Goal: Task Accomplishment & Management: Complete application form

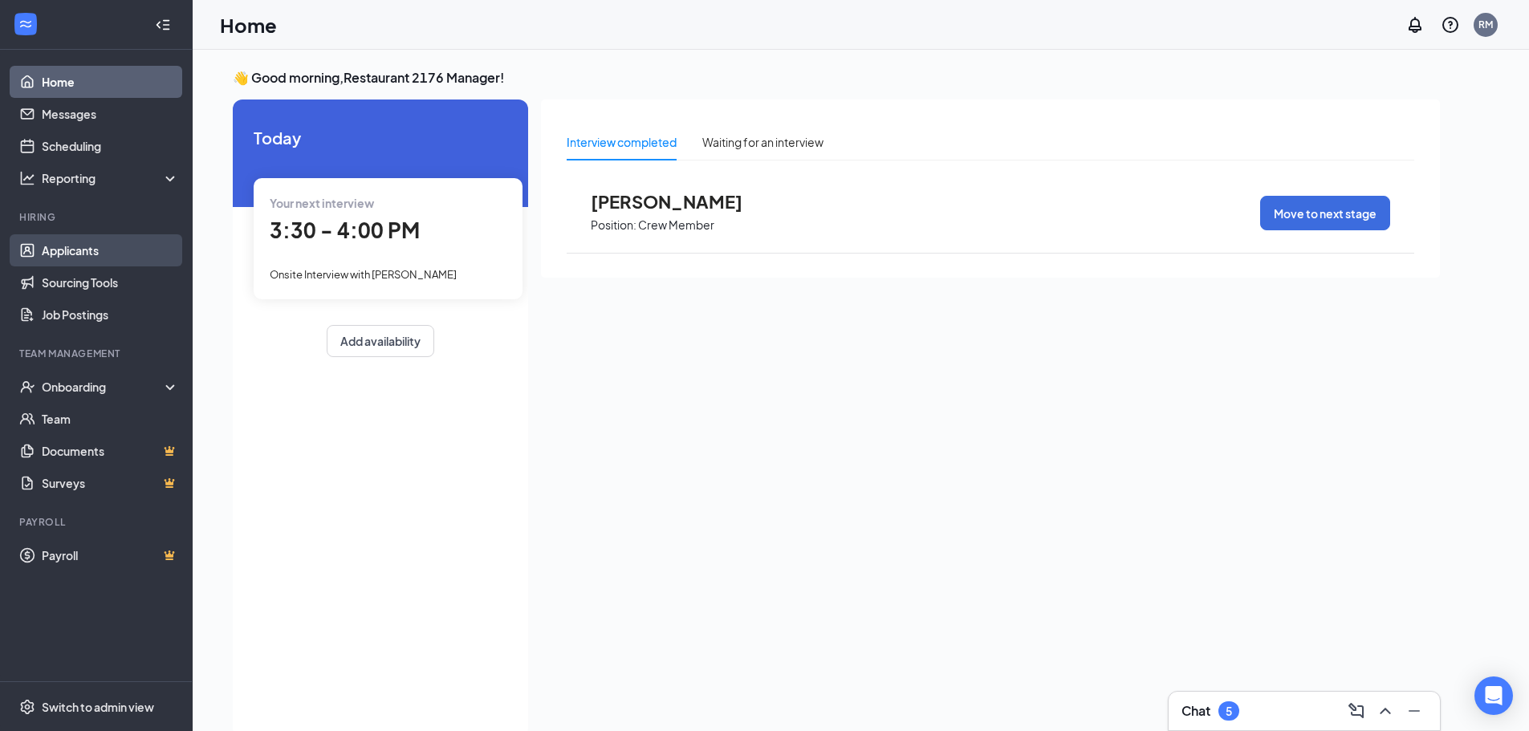
click at [66, 250] on link "Applicants" at bounding box center [110, 250] width 137 height 32
click at [75, 250] on link "Applicants" at bounding box center [110, 250] width 137 height 32
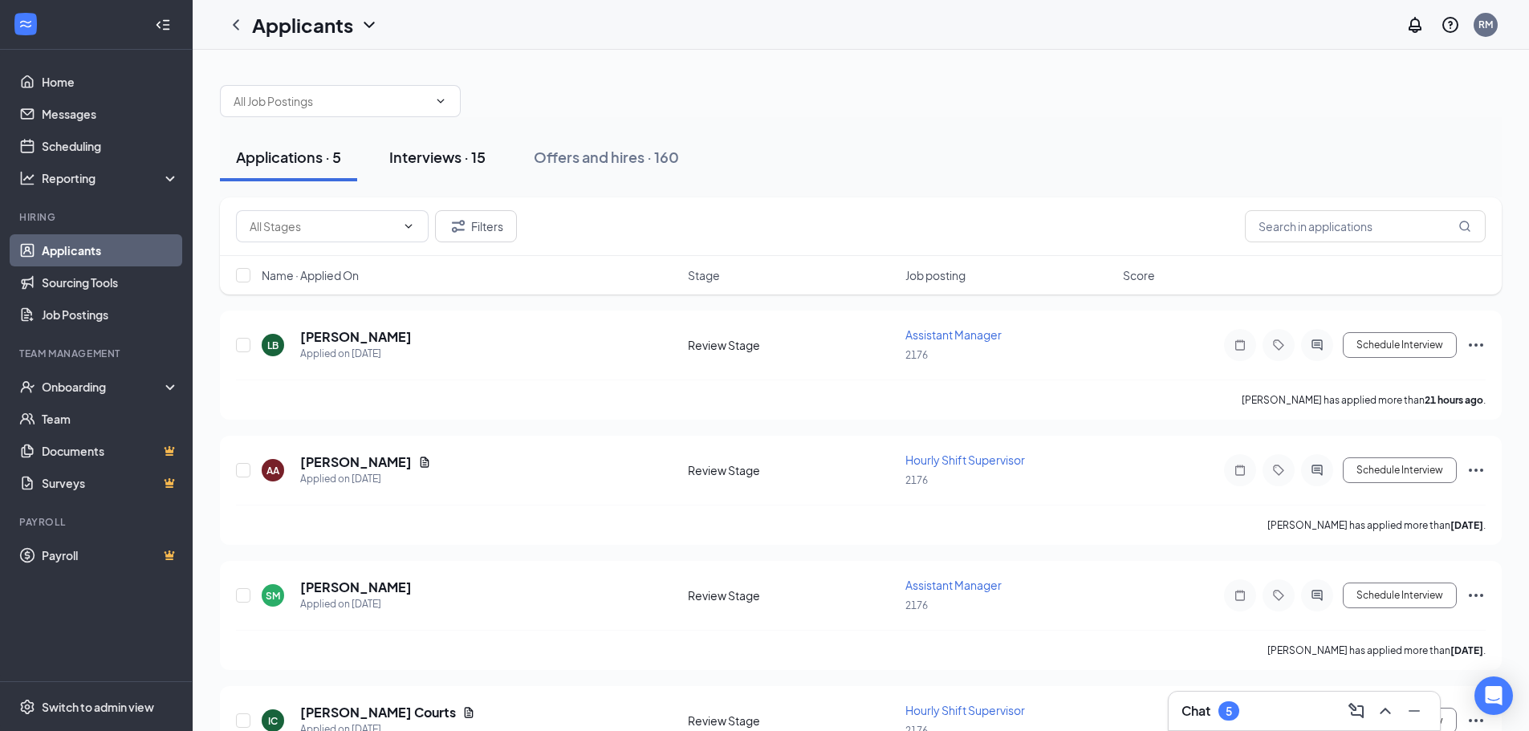
click at [456, 154] on div "Interviews · 15" at bounding box center [437, 157] width 96 height 20
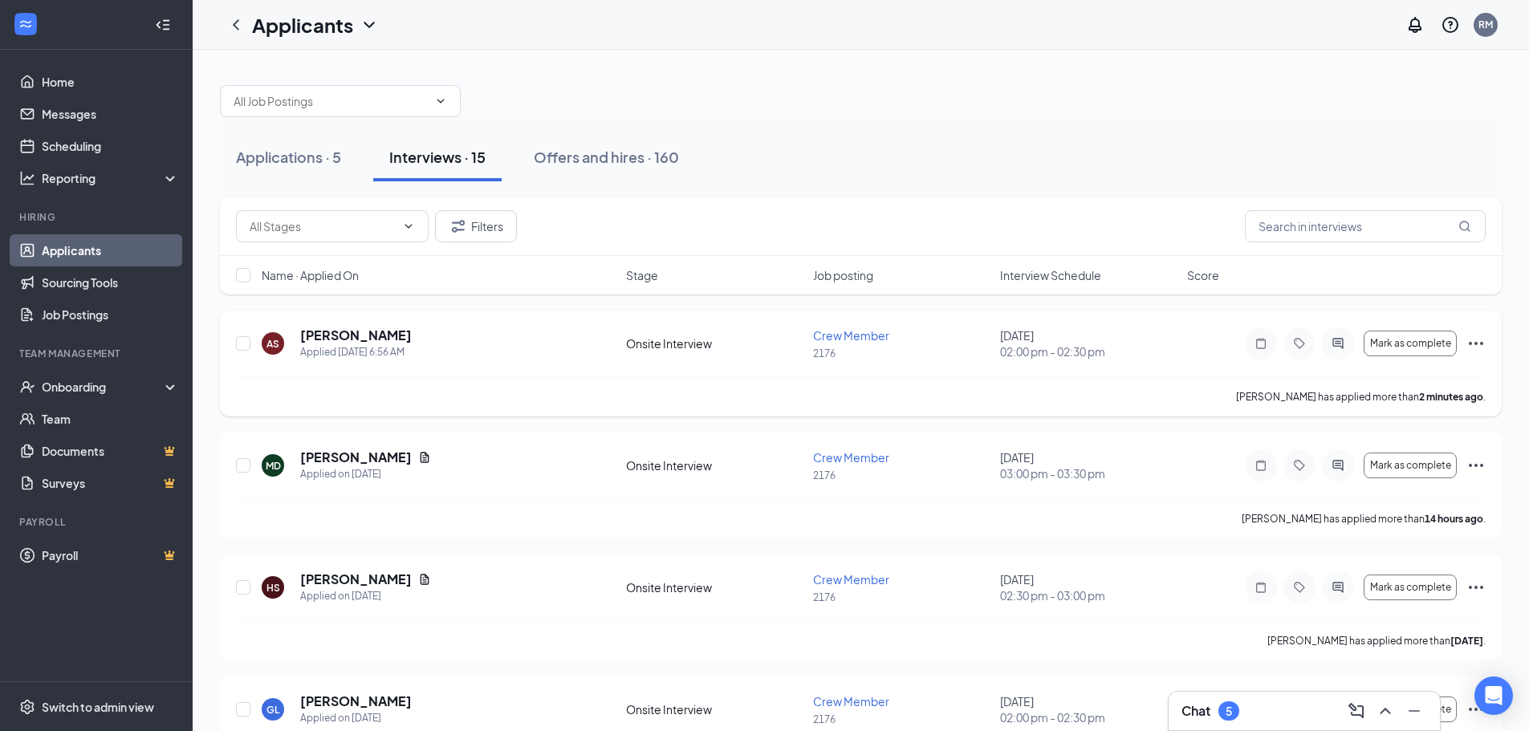
click at [1481, 343] on icon "Ellipses" at bounding box center [1476, 343] width 14 height 3
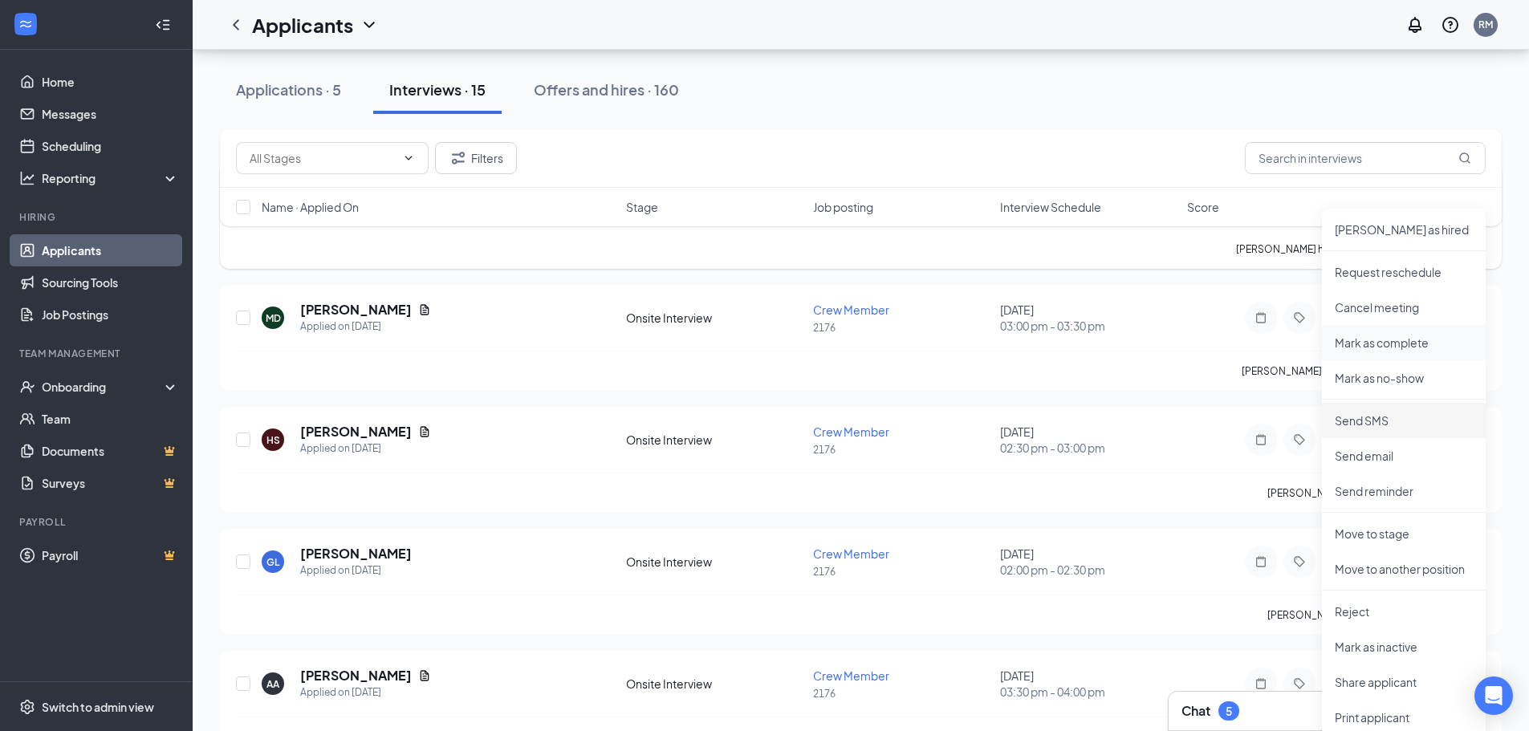
scroll to position [160, 0]
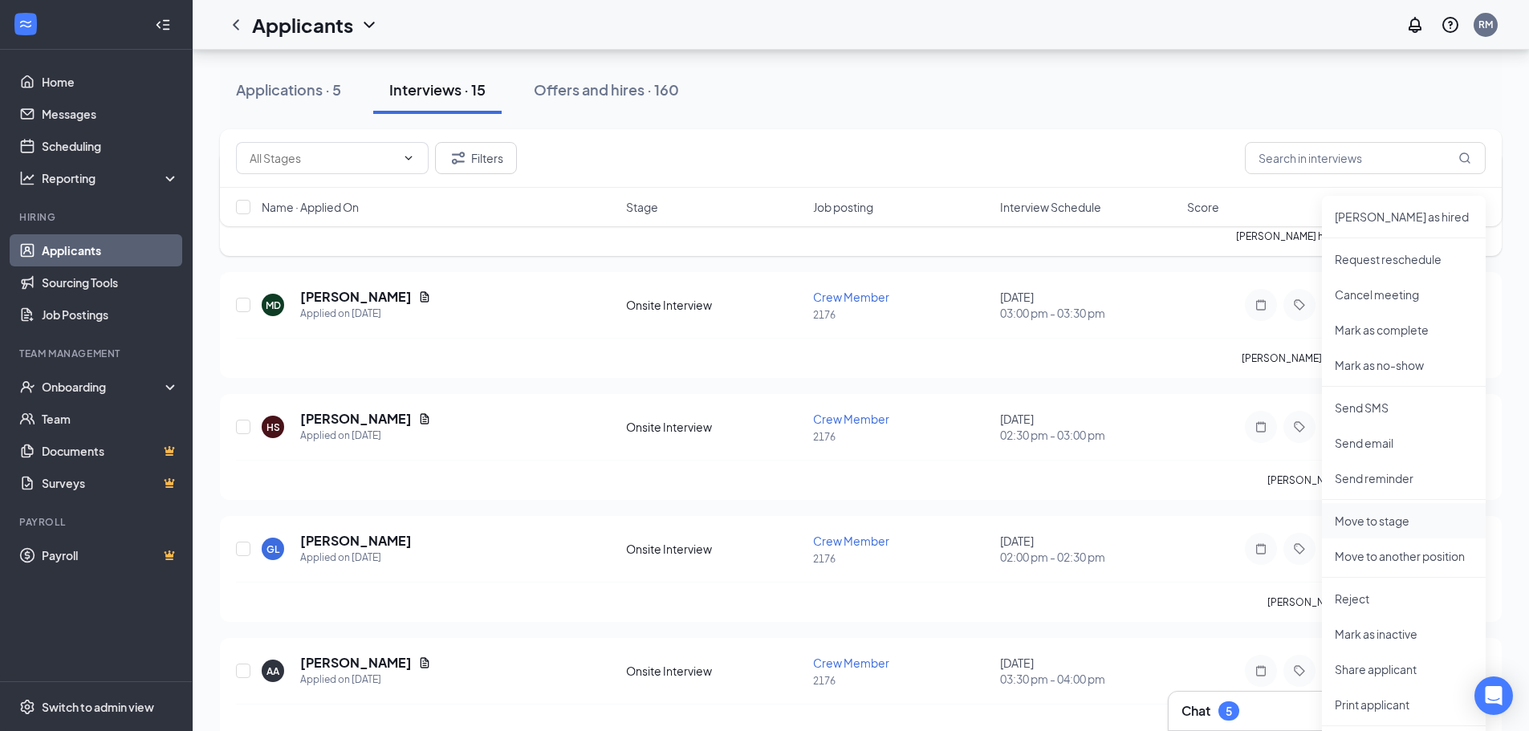
click at [1382, 521] on p "Move to stage" at bounding box center [1404, 521] width 138 height 16
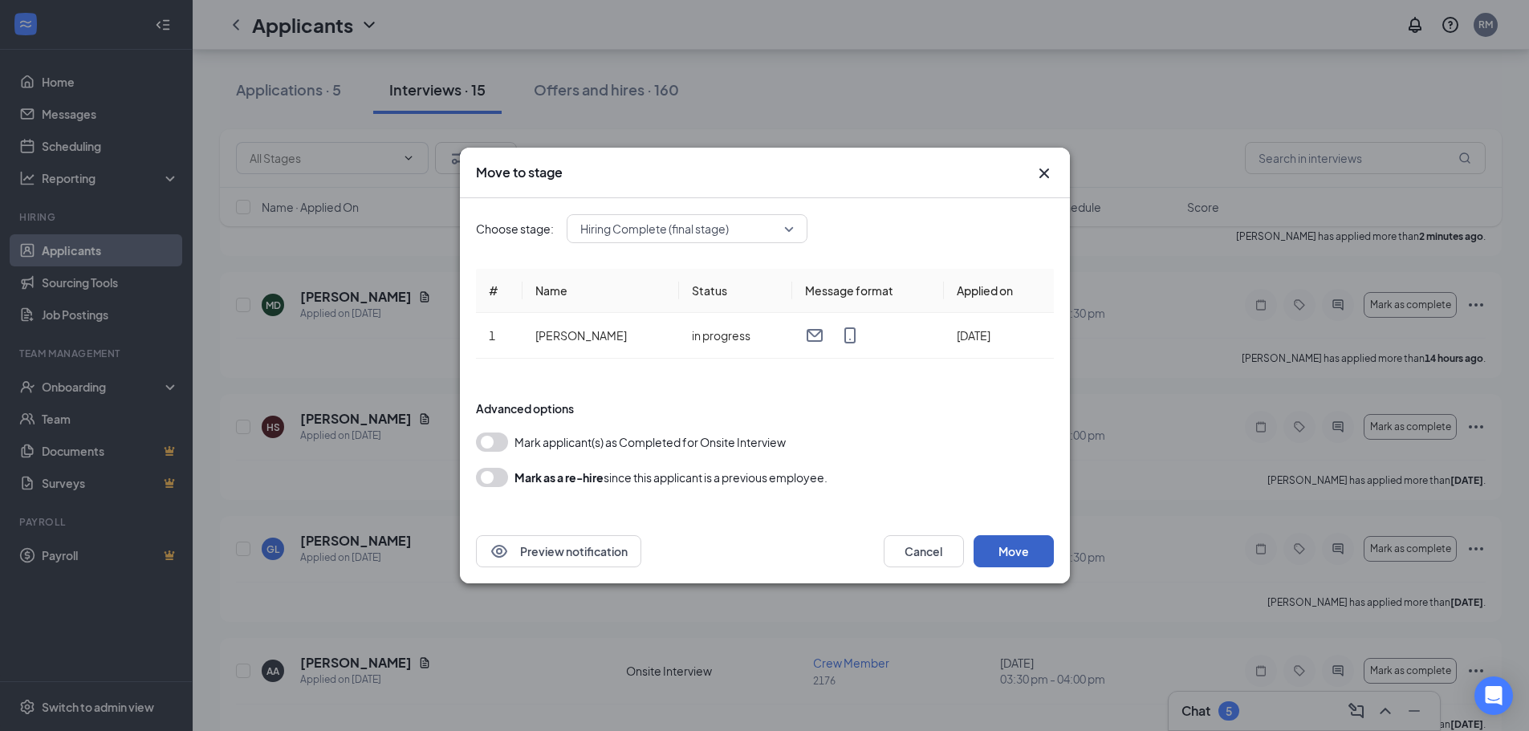
click at [1022, 546] on button "Move" at bounding box center [1013, 551] width 80 height 32
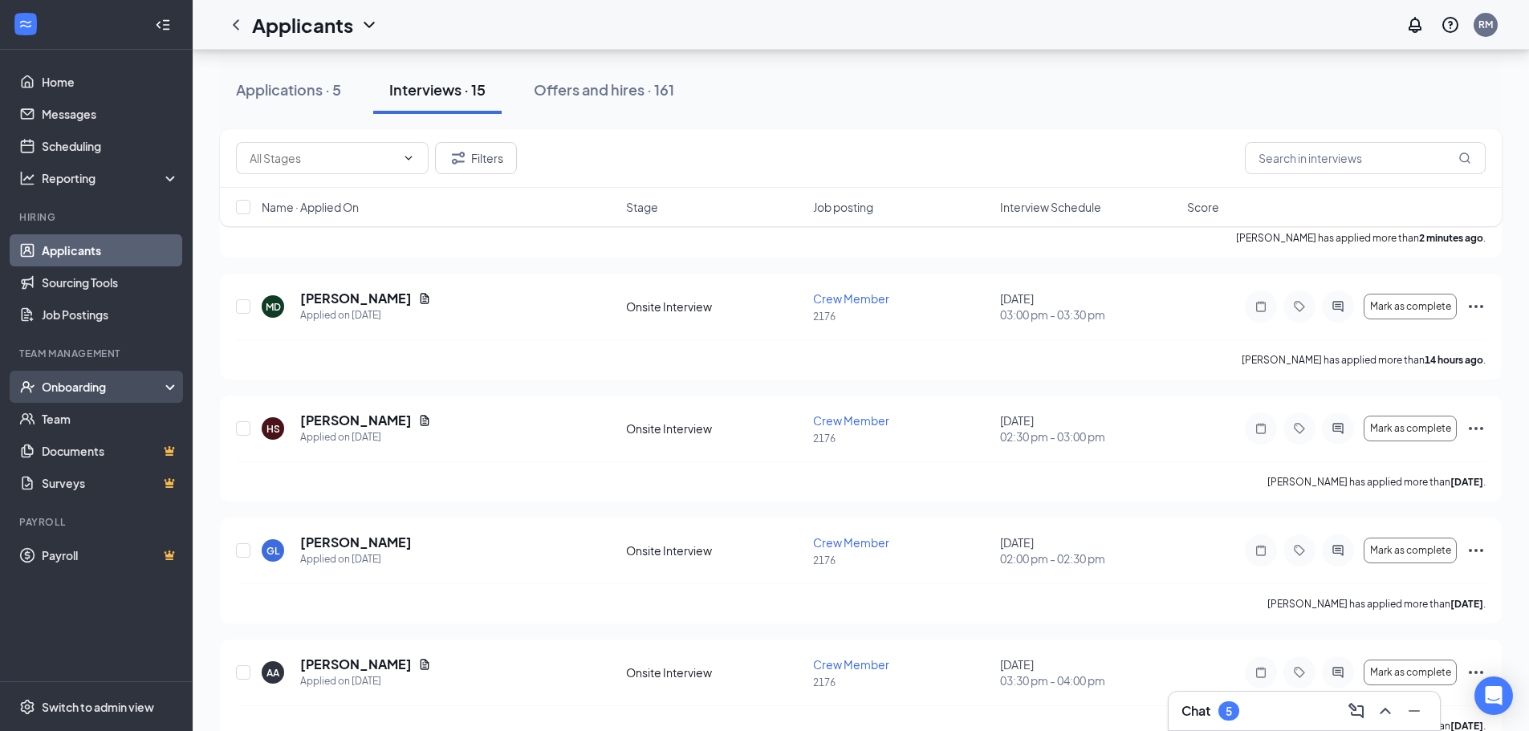
click at [68, 380] on div "Onboarding" at bounding box center [104, 387] width 124 height 16
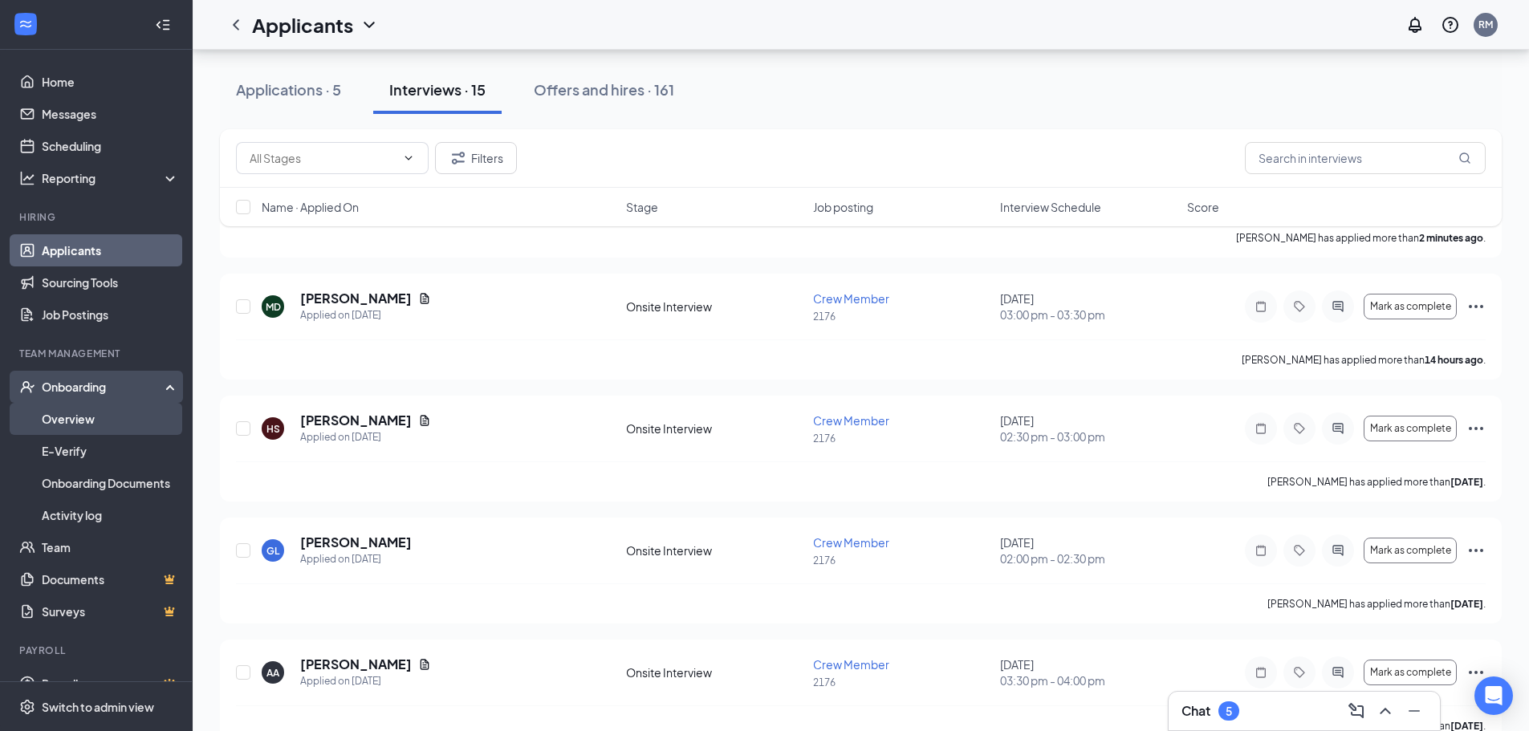
click at [71, 414] on link "Overview" at bounding box center [110, 419] width 137 height 32
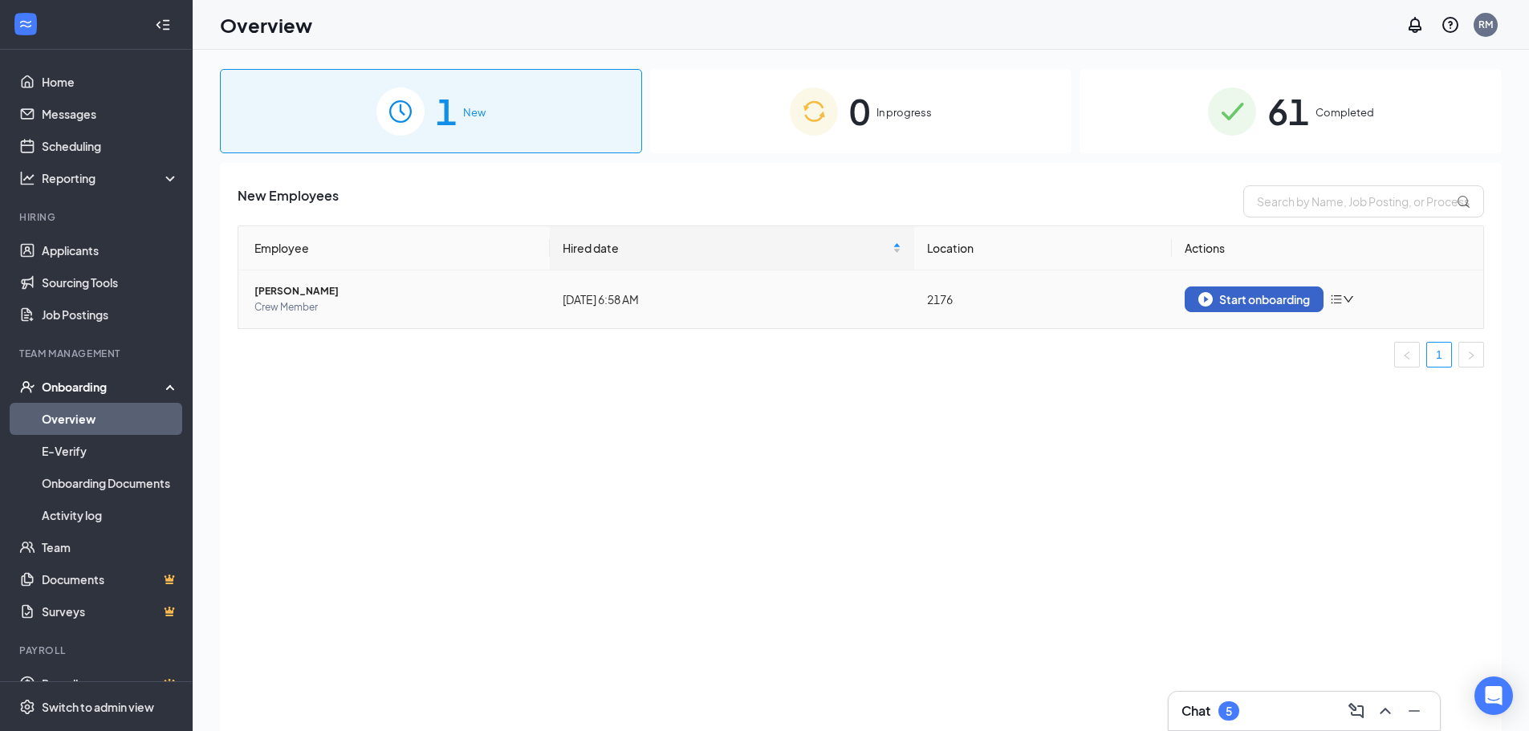
click at [1269, 295] on div "Start onboarding" at bounding box center [1254, 299] width 112 height 14
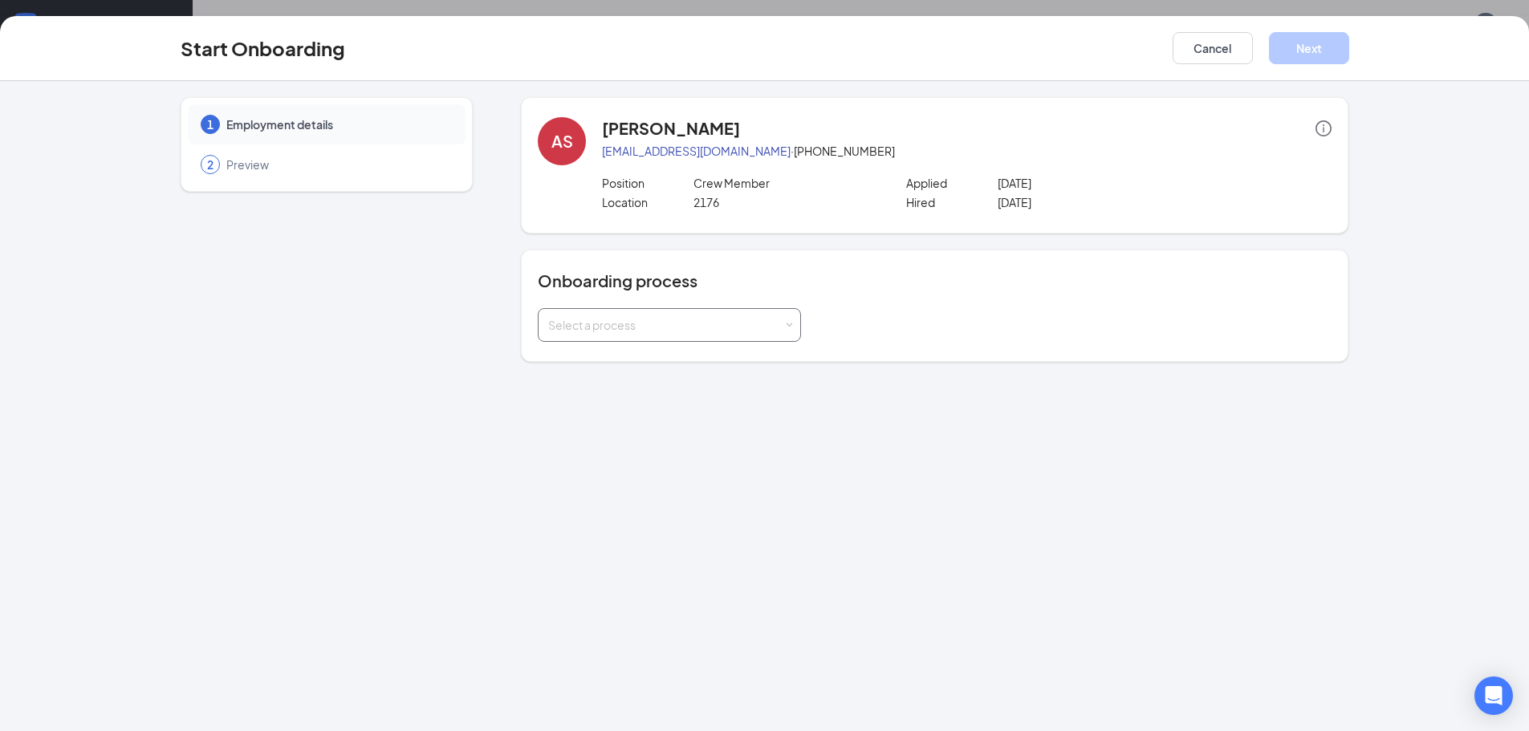
click at [746, 319] on div "Select a process" at bounding box center [665, 325] width 235 height 16
click at [623, 364] on span "Onboarding All Stores" at bounding box center [601, 358] width 115 height 14
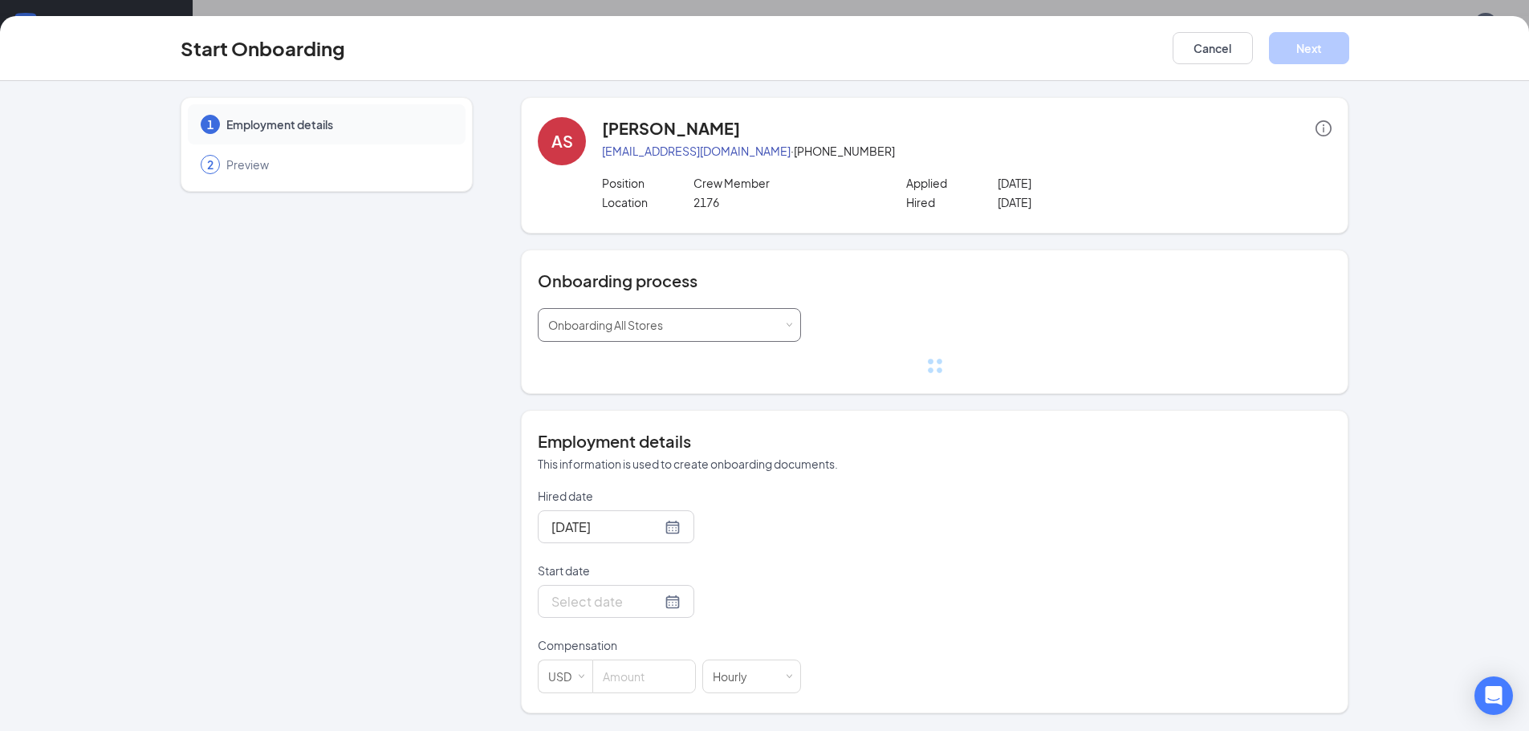
scroll to position [72, 0]
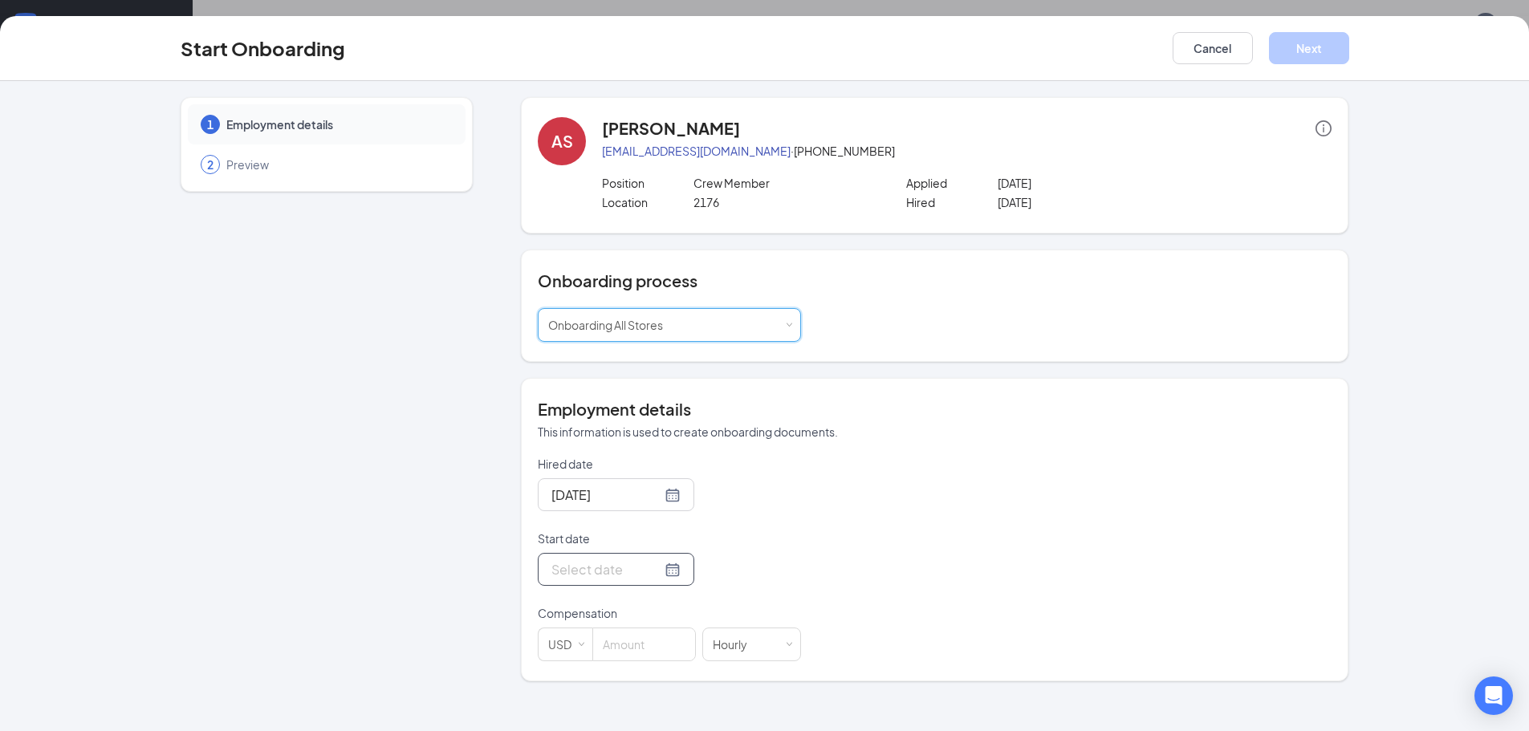
click at [571, 568] on input "Start date" at bounding box center [606, 569] width 110 height 20
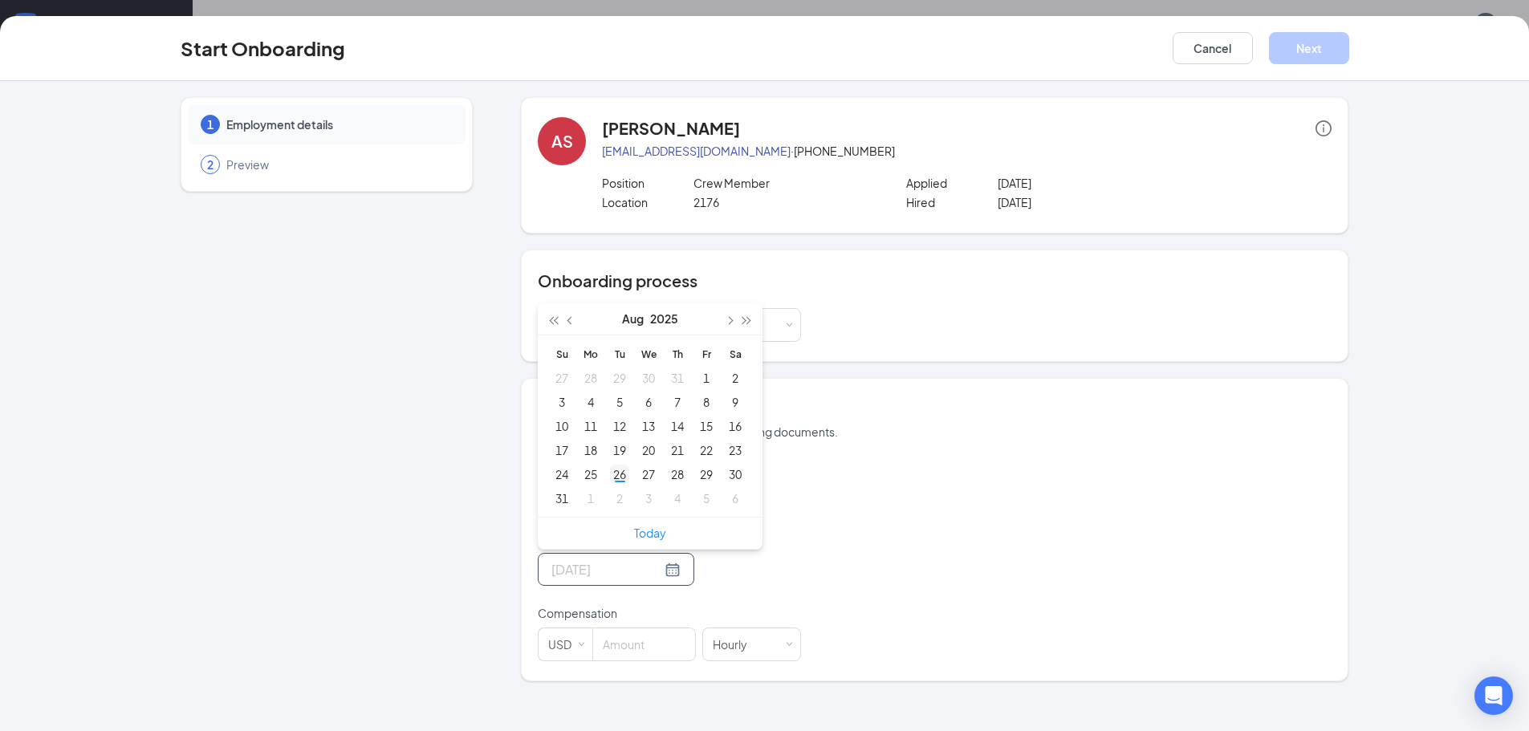
type input "Aug 26, 2025"
click at [622, 473] on div "26" at bounding box center [619, 474] width 19 height 19
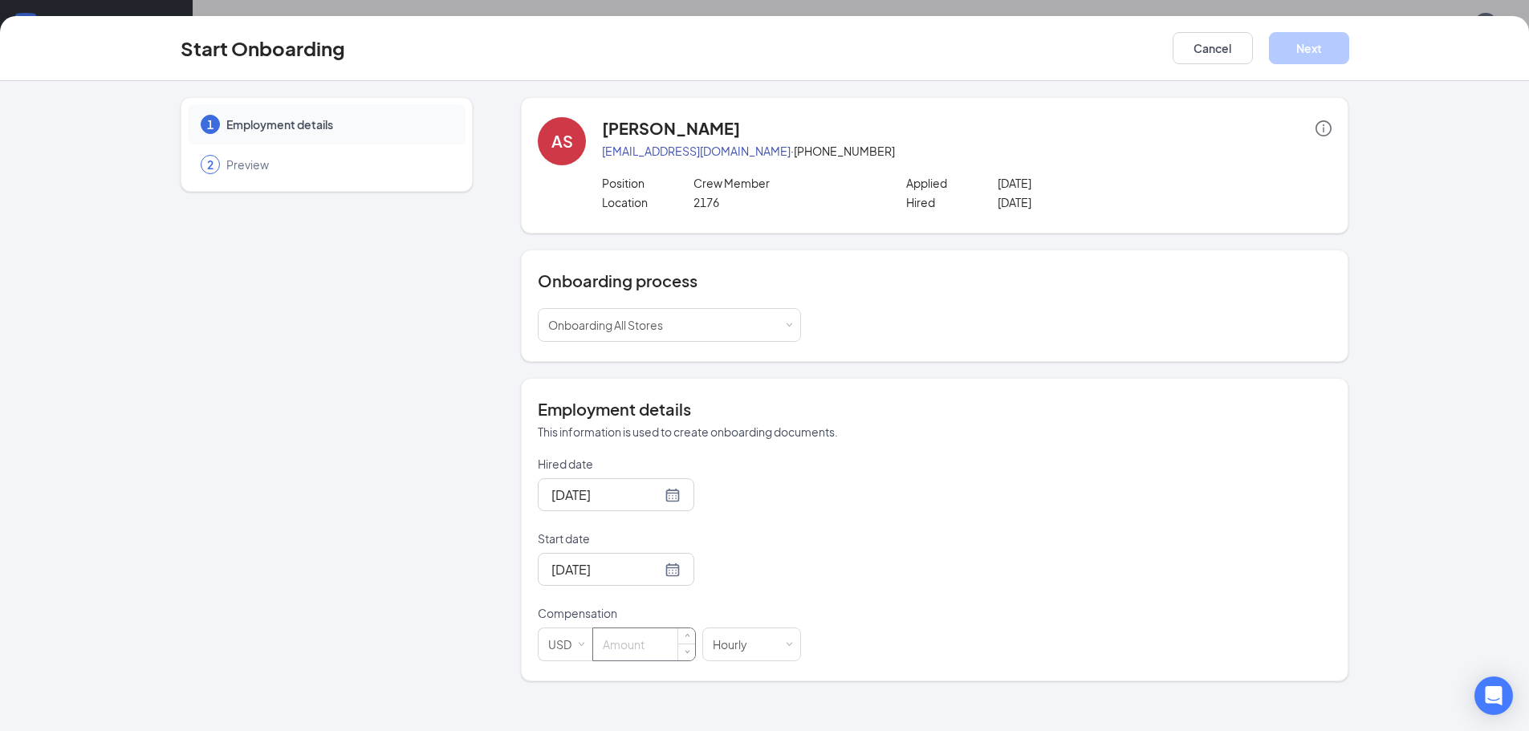
drag, startPoint x: 660, startPoint y: 644, endPoint x: 653, endPoint y: 638, distance: 9.7
click at [660, 643] on input at bounding box center [644, 644] width 102 height 32
type input "12"
click at [1111, 433] on p "This information is used to create onboarding documents." at bounding box center [935, 432] width 794 height 16
click at [1296, 51] on button "Next" at bounding box center [1309, 48] width 80 height 32
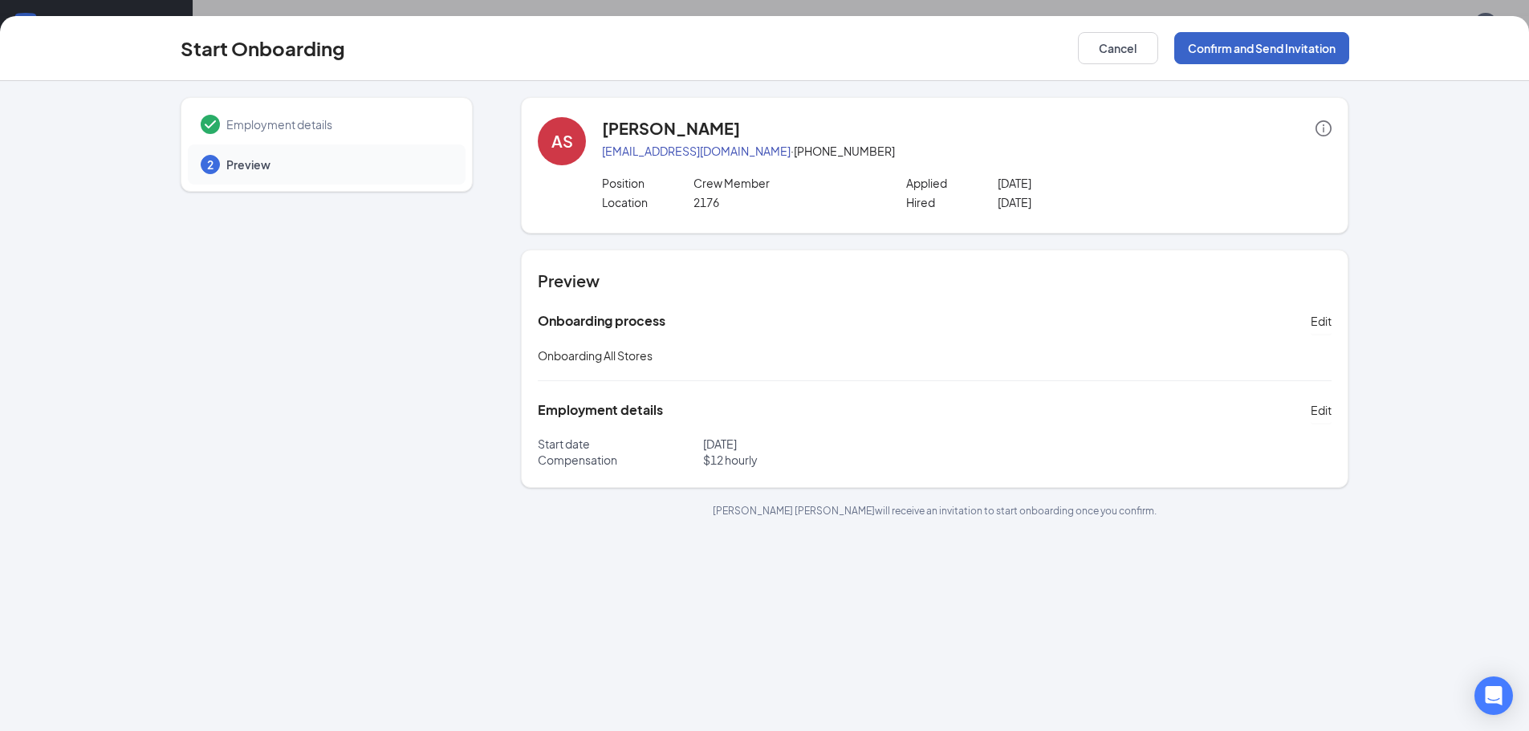
click at [1282, 43] on button "Confirm and Send Invitation" at bounding box center [1261, 48] width 175 height 32
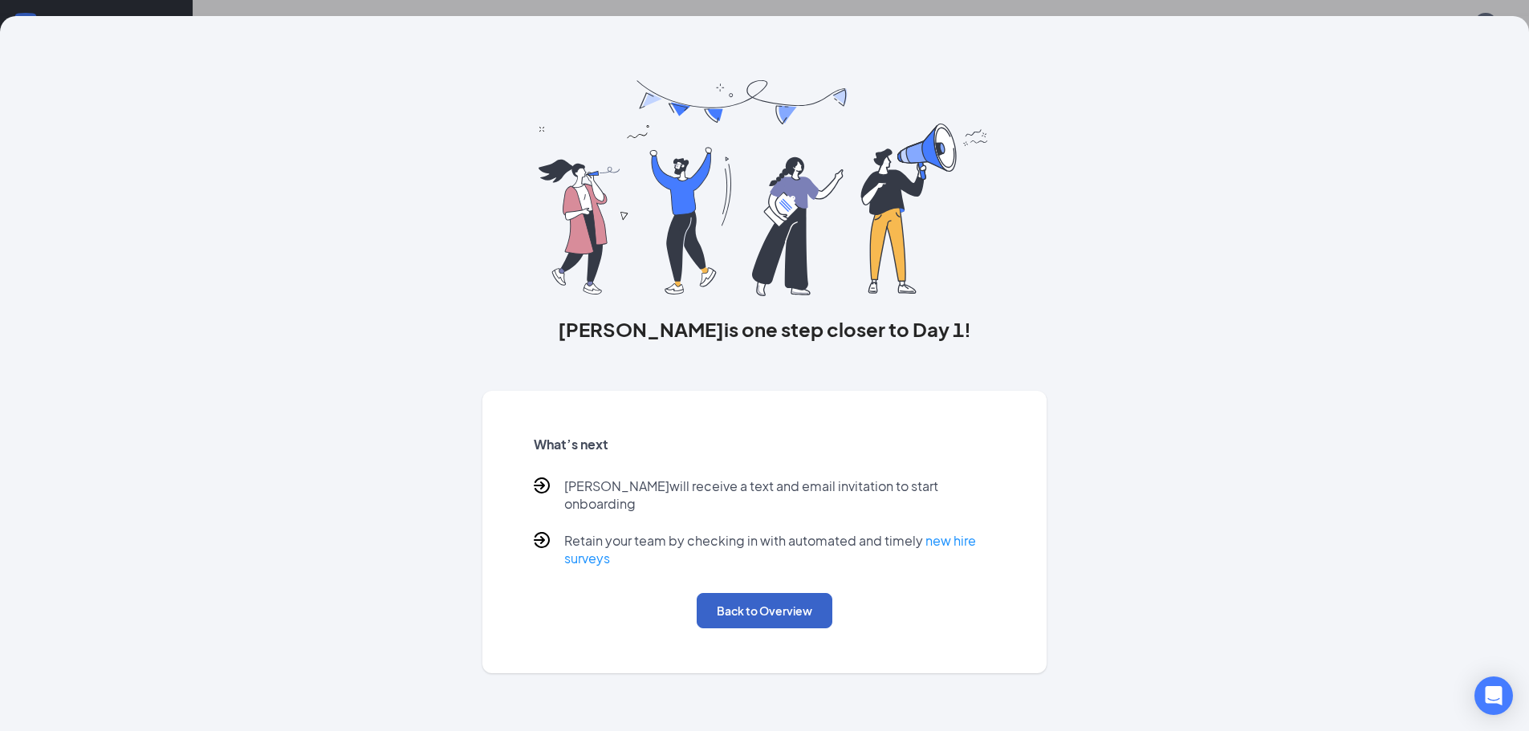
click at [762, 593] on button "Back to Overview" at bounding box center [765, 610] width 136 height 35
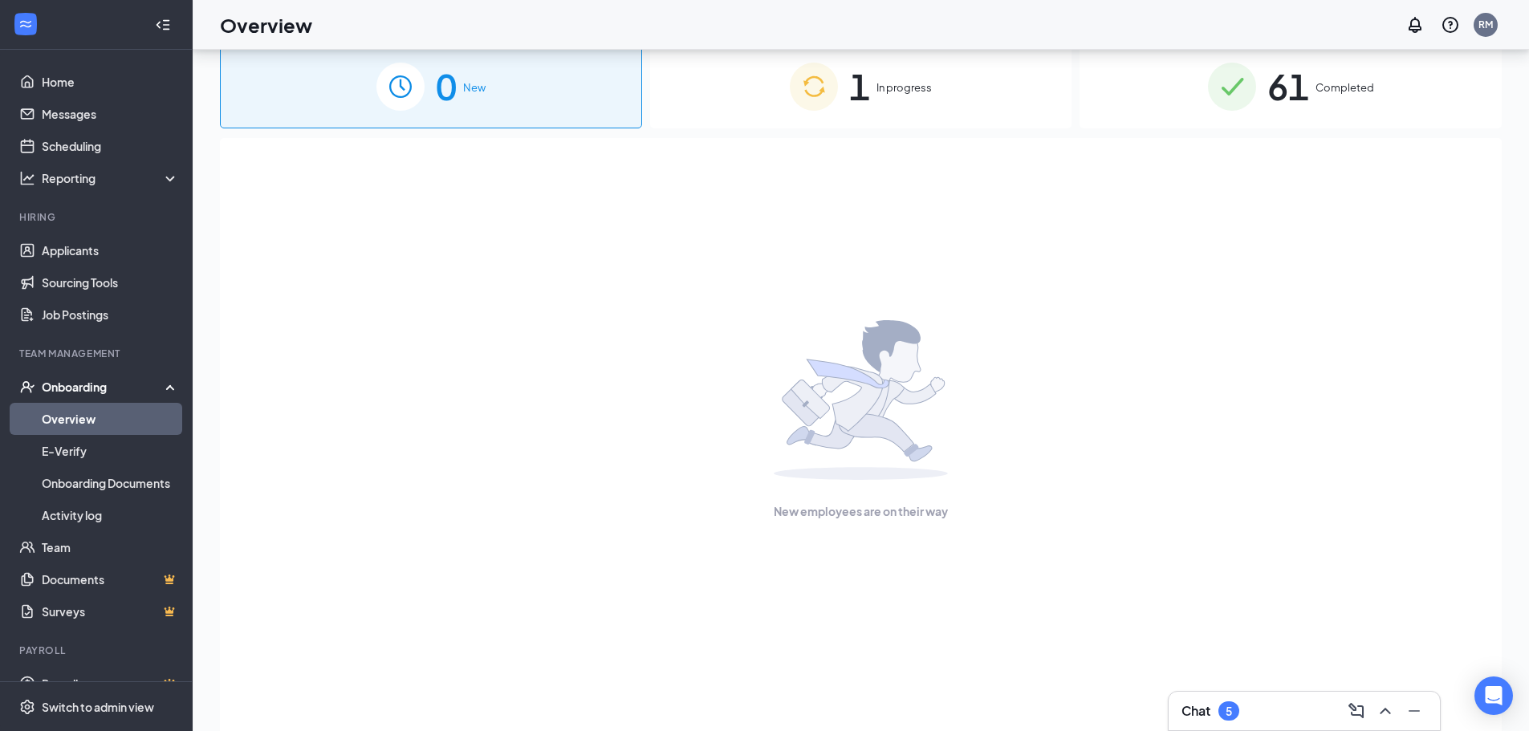
scroll to position [0, 0]
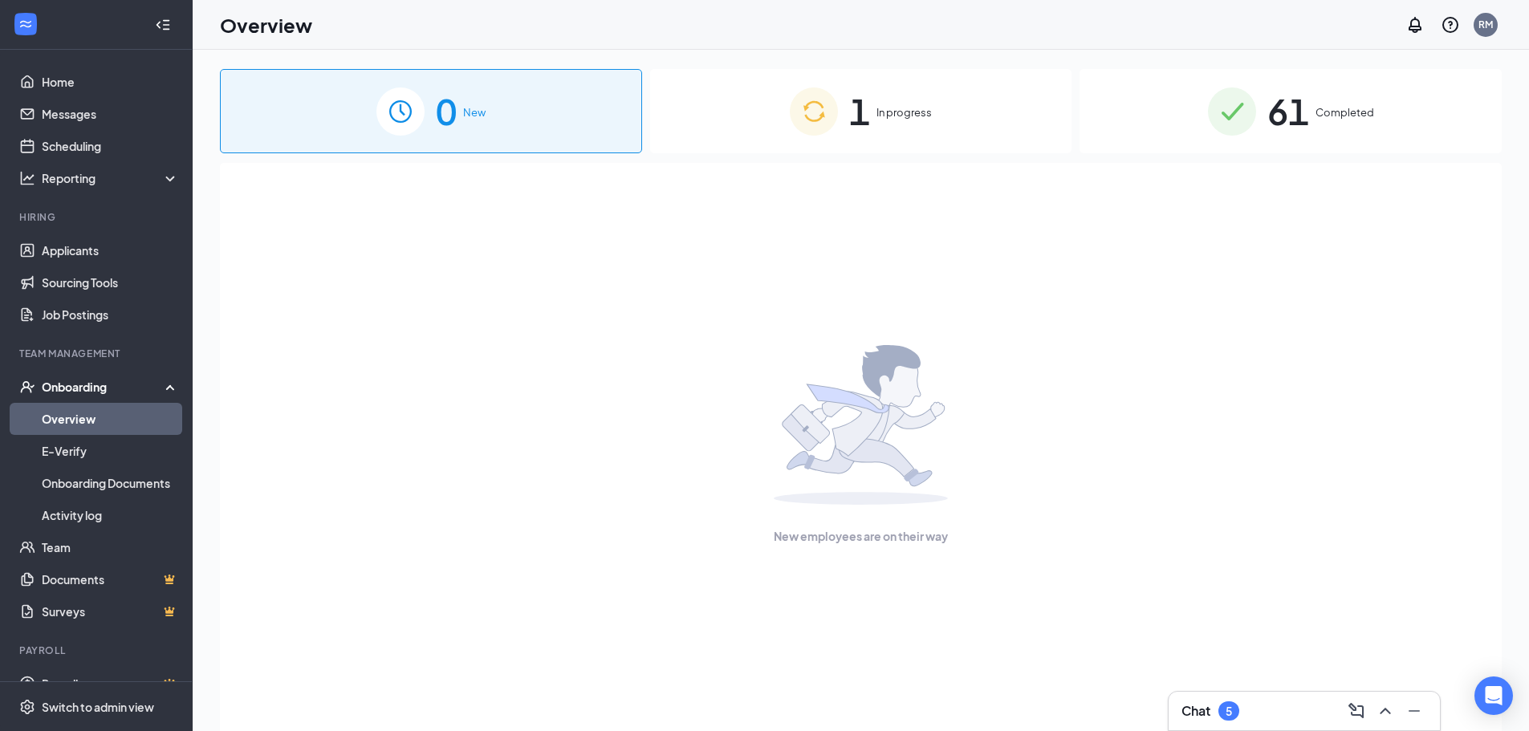
click at [896, 114] on span "In progress" at bounding box center [903, 112] width 55 height 16
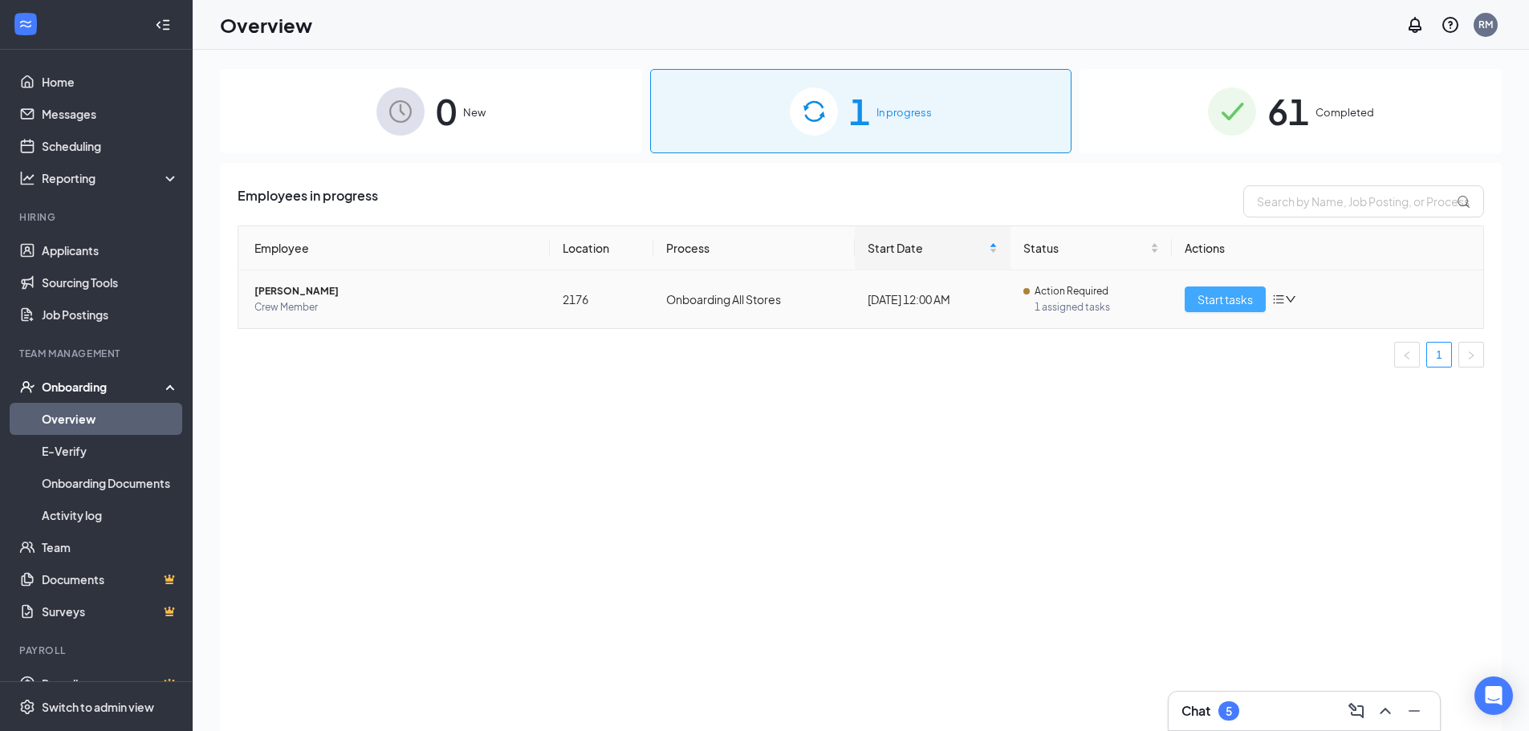
click at [1233, 298] on span "Start tasks" at bounding box center [1224, 299] width 55 height 18
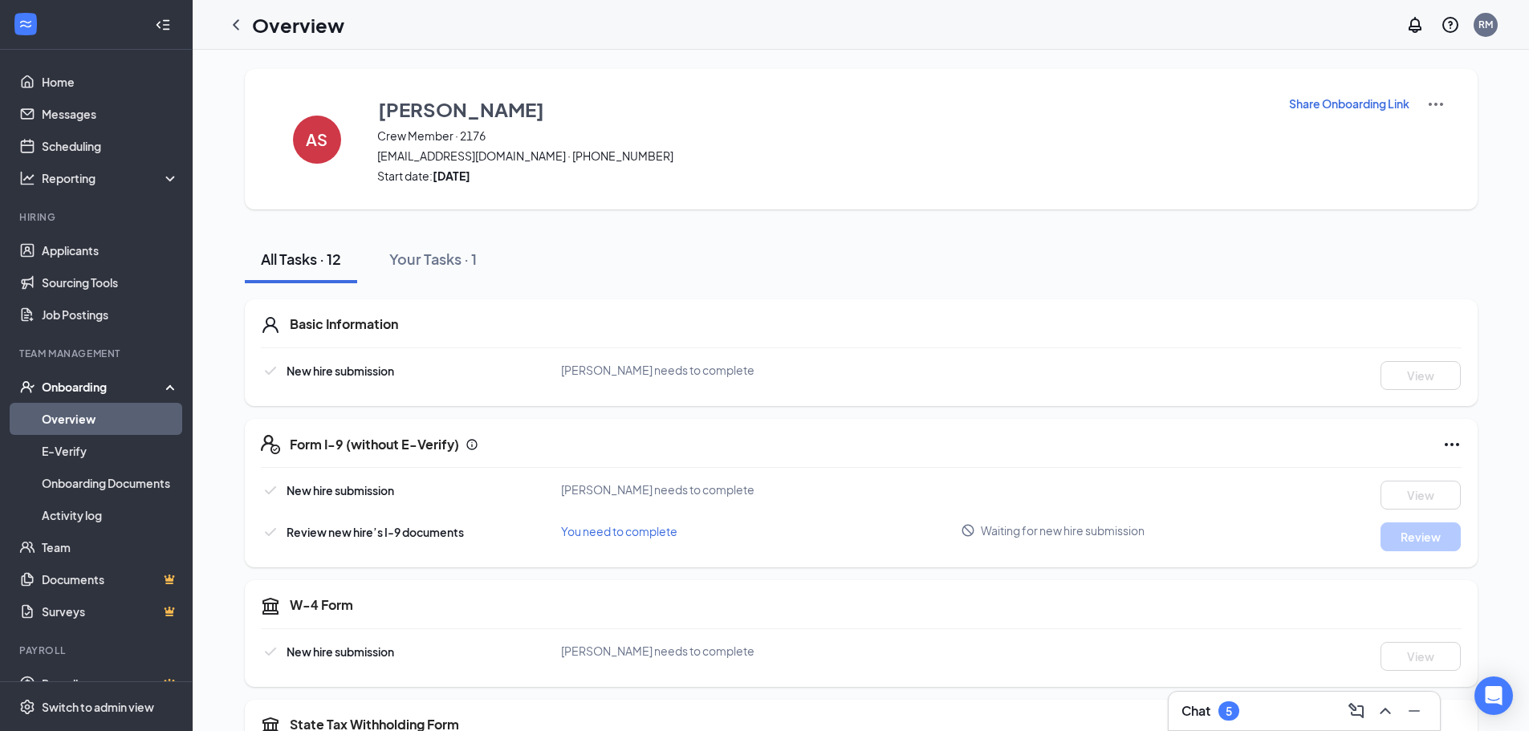
click at [1351, 100] on p "Share Onboarding Link" at bounding box center [1349, 103] width 120 height 16
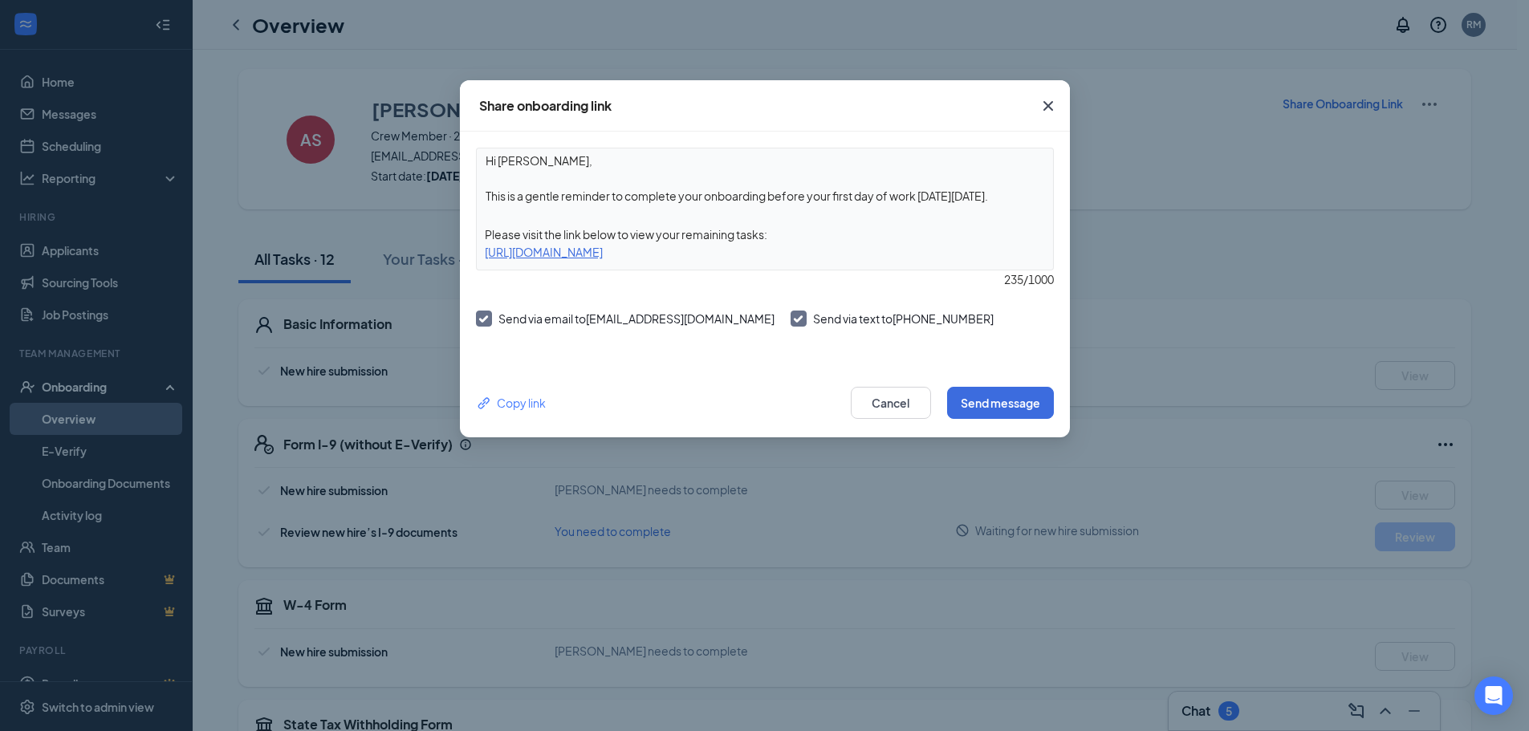
drag, startPoint x: 485, startPoint y: 250, endPoint x: 888, endPoint y: 260, distance: 402.2
click at [888, 260] on div "https://www.workstream.us/j/onboarding/10b57cac/employee?locale=en" at bounding box center [765, 252] width 576 height 18
copy div "https://www.workstream.us/j/onboarding/10b57cac/employee?locale=en"
click at [1050, 101] on icon "Cross" at bounding box center [1047, 105] width 19 height 19
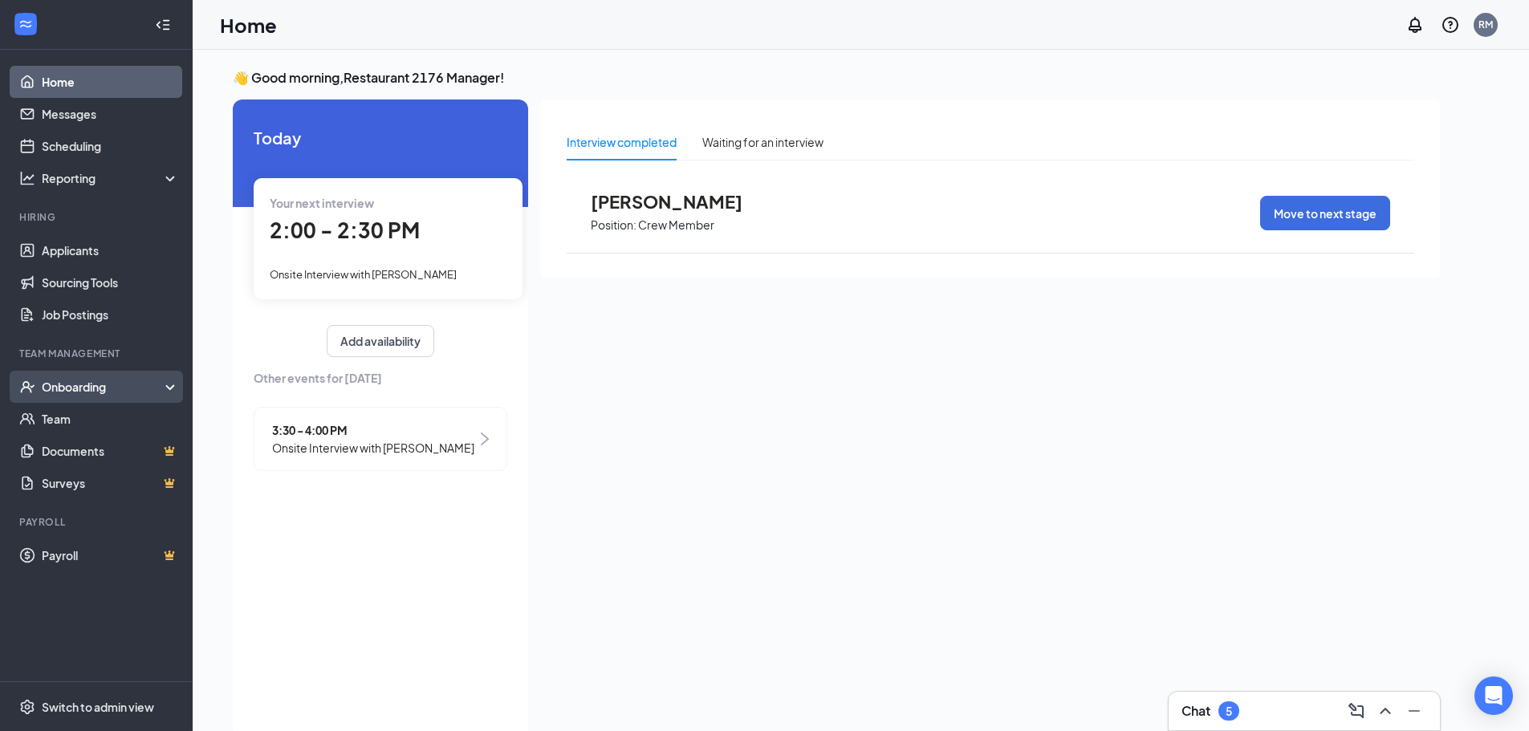
click at [73, 388] on div "Onboarding" at bounding box center [104, 387] width 124 height 16
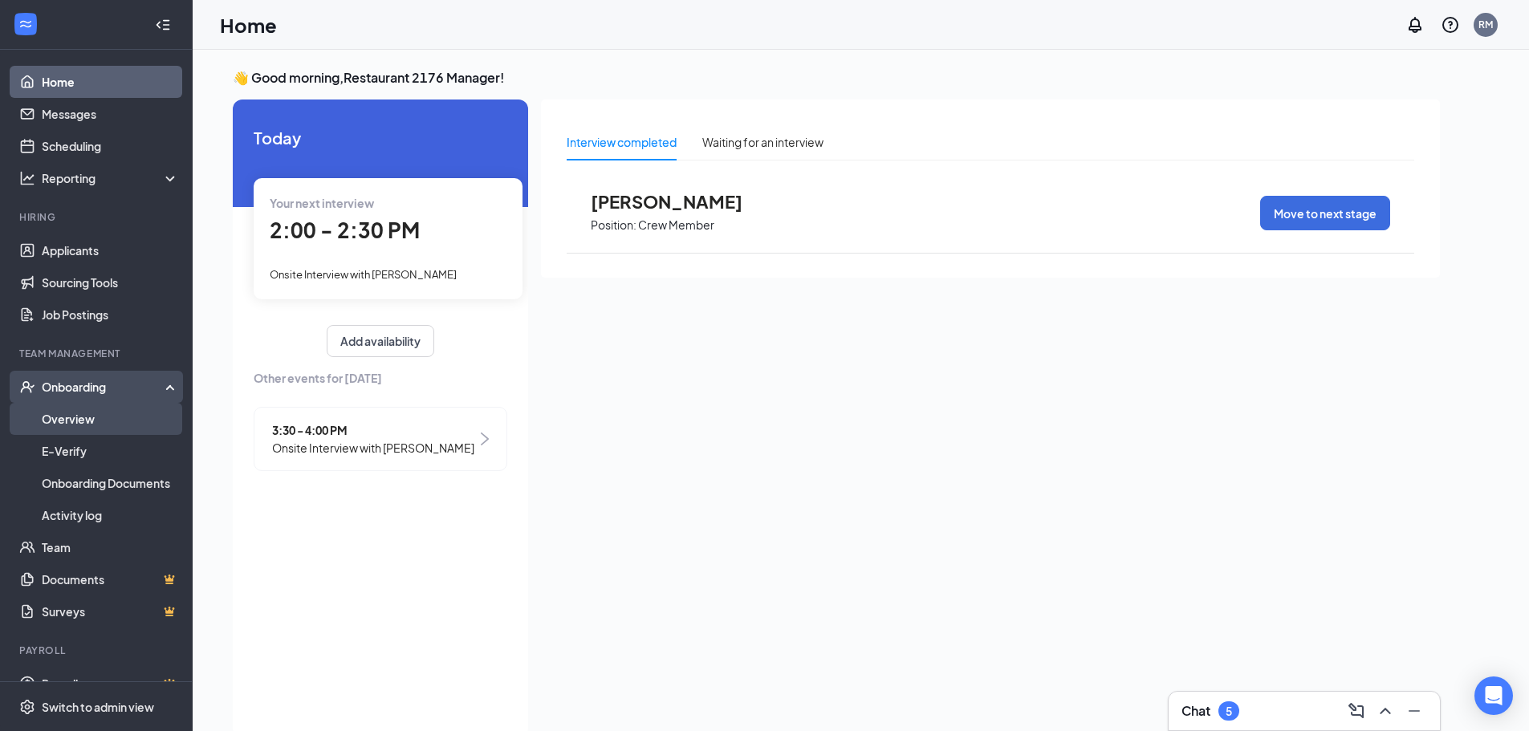
click at [70, 422] on link "Overview" at bounding box center [110, 419] width 137 height 32
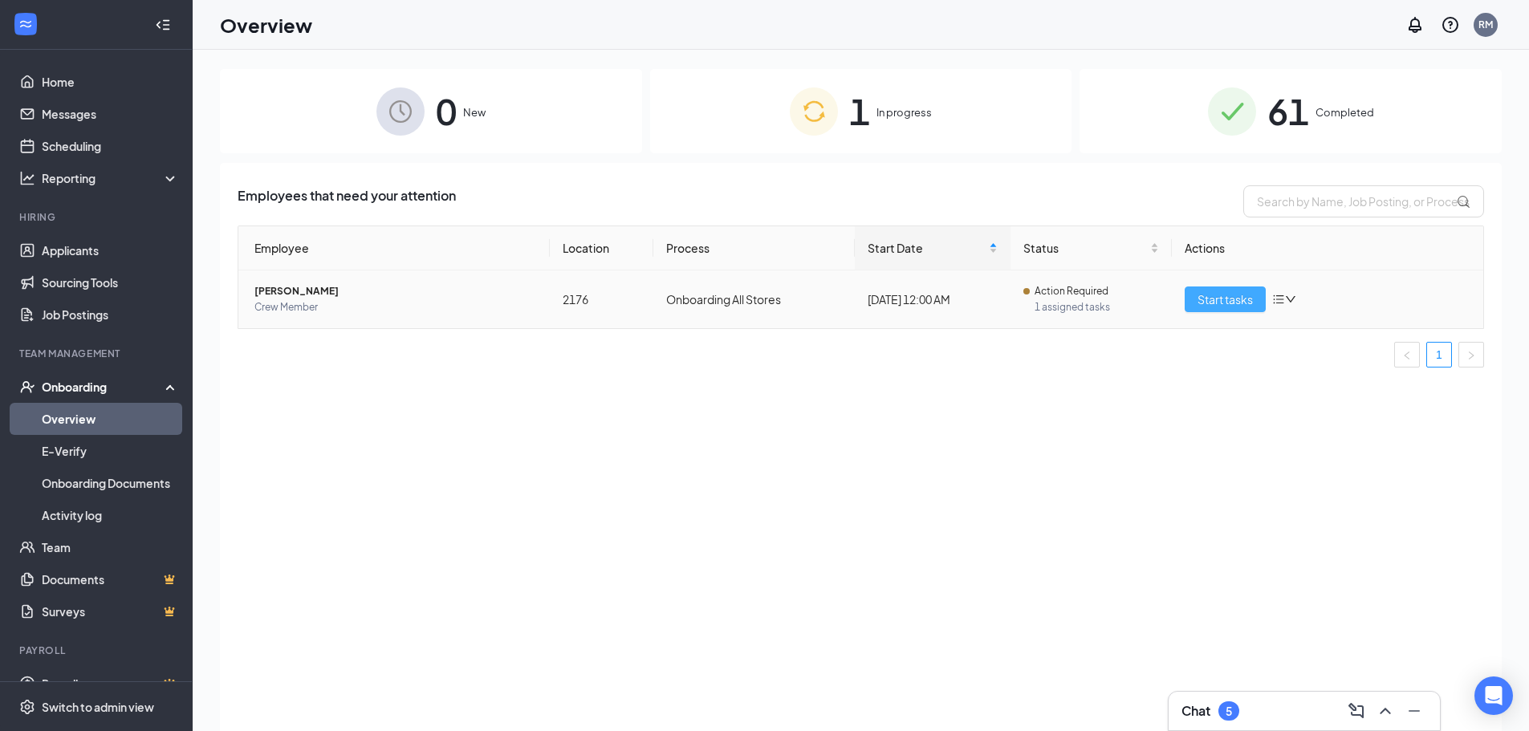
click at [1235, 299] on span "Start tasks" at bounding box center [1224, 299] width 55 height 18
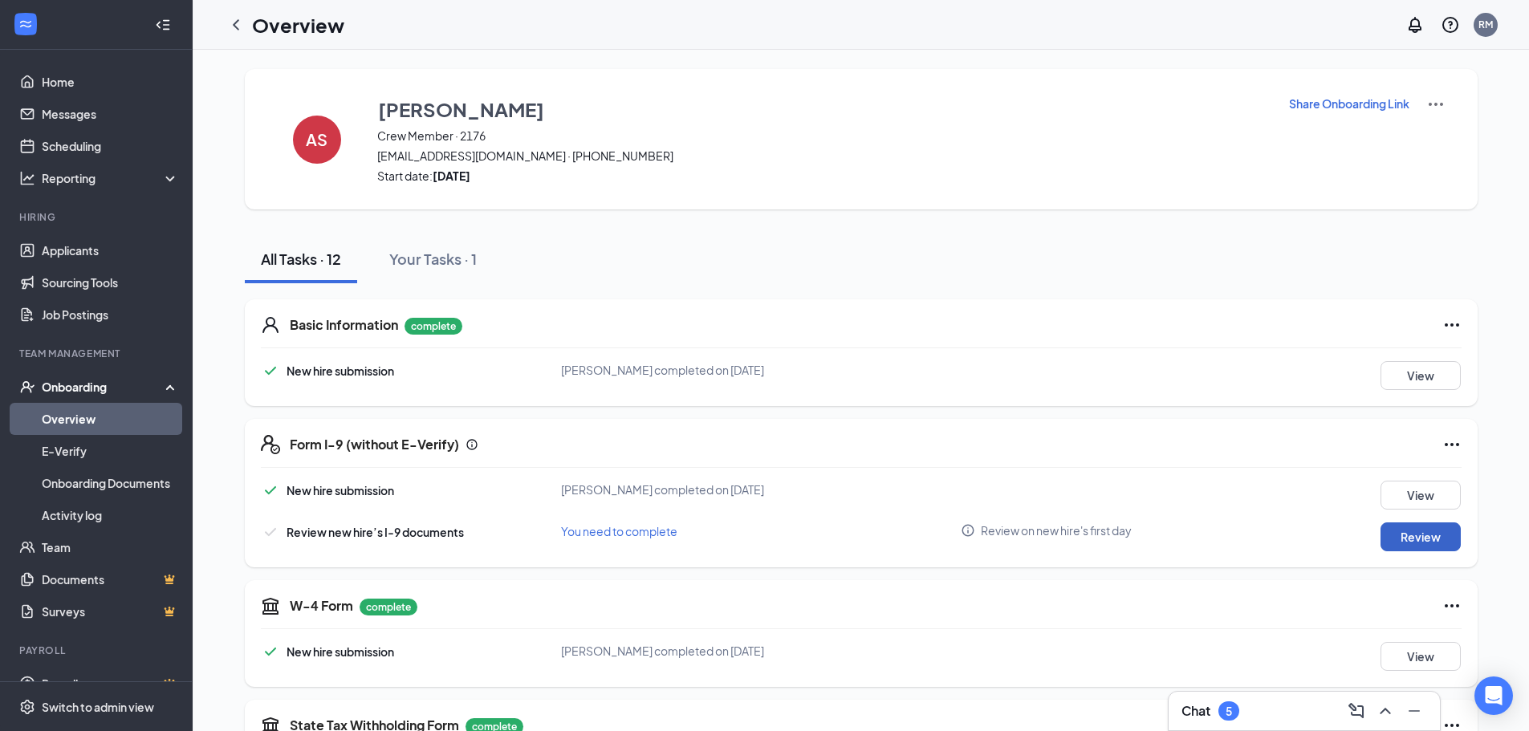
click at [1422, 546] on button "Review" at bounding box center [1420, 536] width 80 height 29
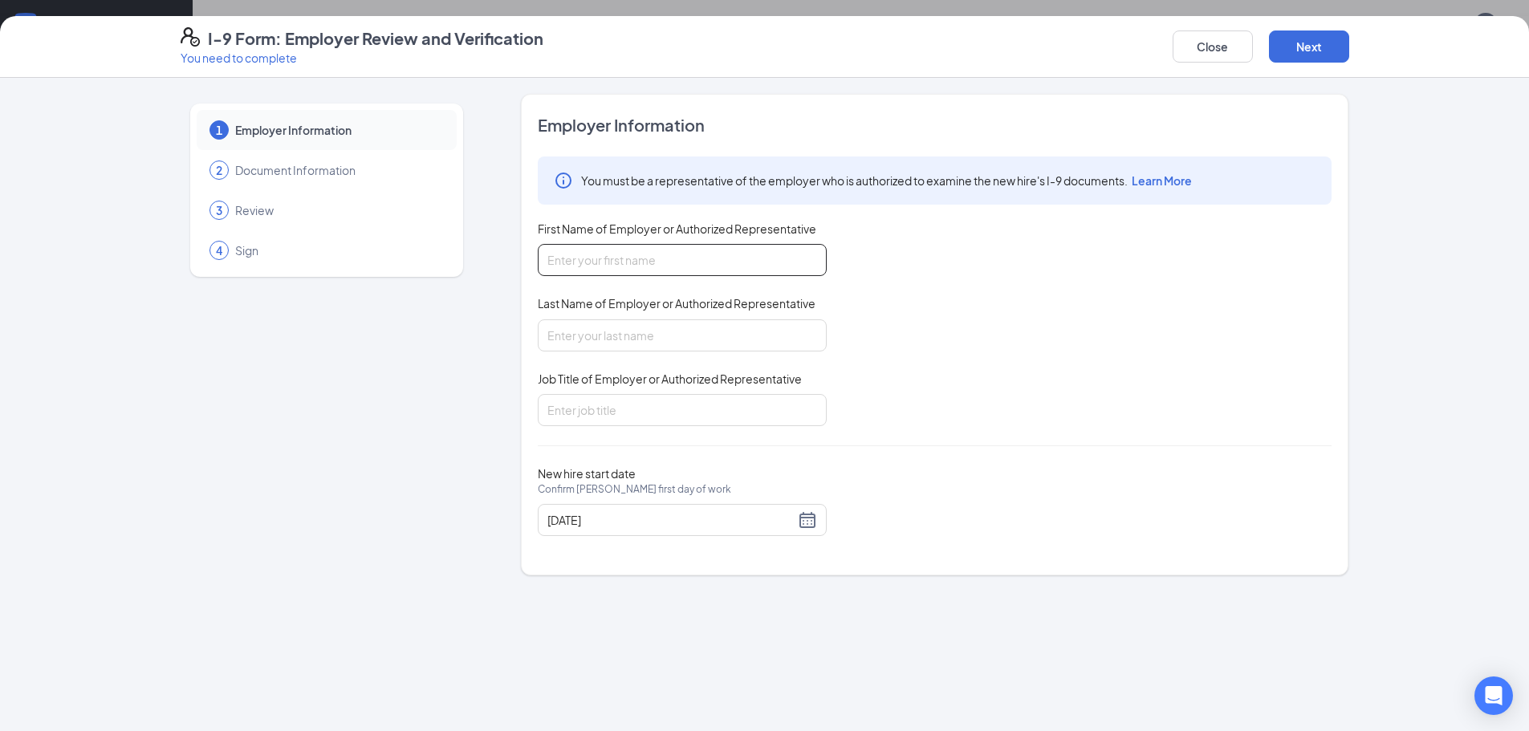
click at [580, 265] on input "First Name of Employer or Authorized Representative" at bounding box center [682, 260] width 289 height 32
drag, startPoint x: 598, startPoint y: 260, endPoint x: 508, endPoint y: 257, distance: 89.9
click at [508, 257] on div "1 Employer Information 2 Document Information 3 Review 4 Sign Employer Informat…" at bounding box center [765, 334] width 1168 height 481
type input "[PERSON_NAME]"
click at [575, 335] on input "Last Name of Employer or Authorized Representative" at bounding box center [682, 335] width 289 height 32
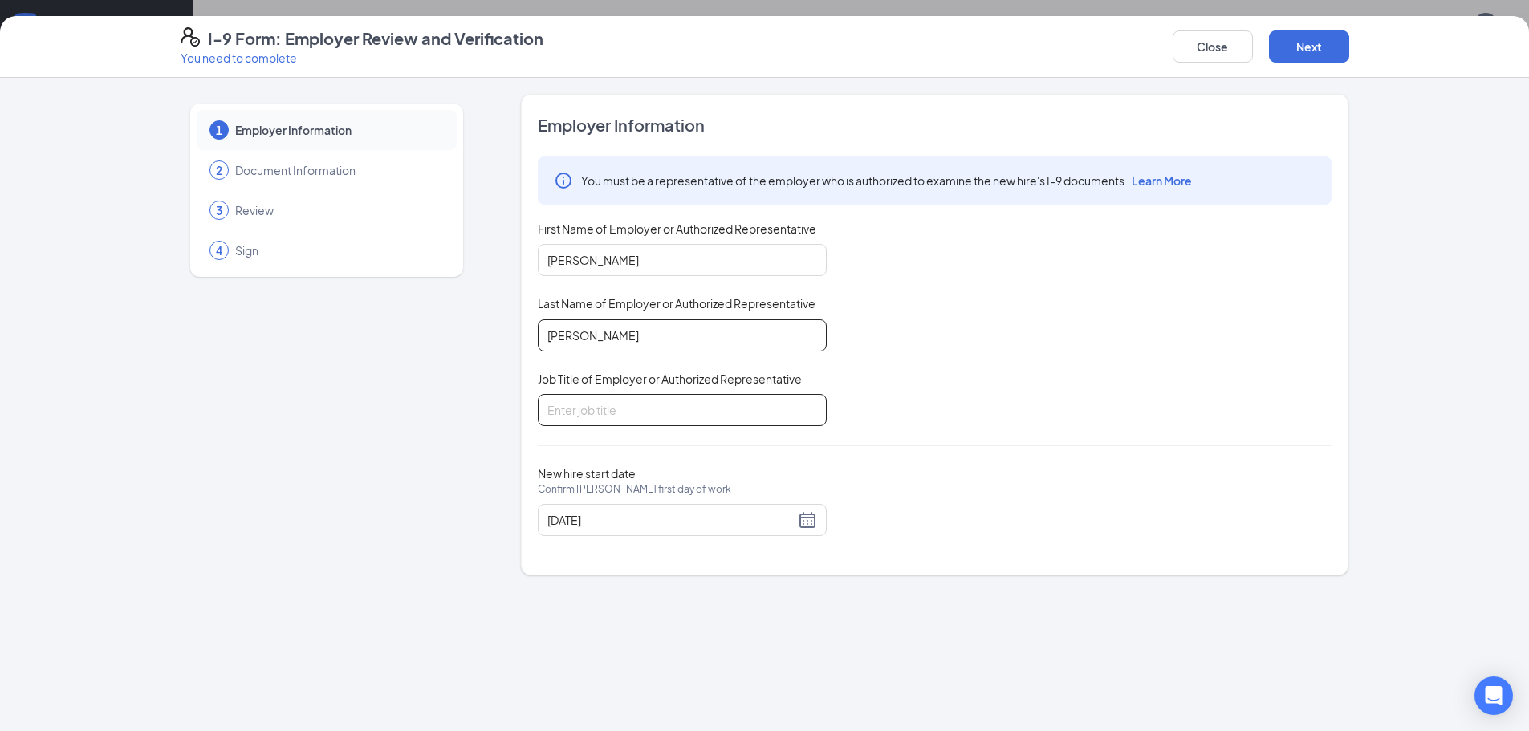
type input "[PERSON_NAME]"
click at [597, 399] on input "Job Title of Employer or Authorized Representative" at bounding box center [682, 410] width 289 height 32
type input "gm"
click at [1294, 46] on button "Next" at bounding box center [1309, 46] width 80 height 32
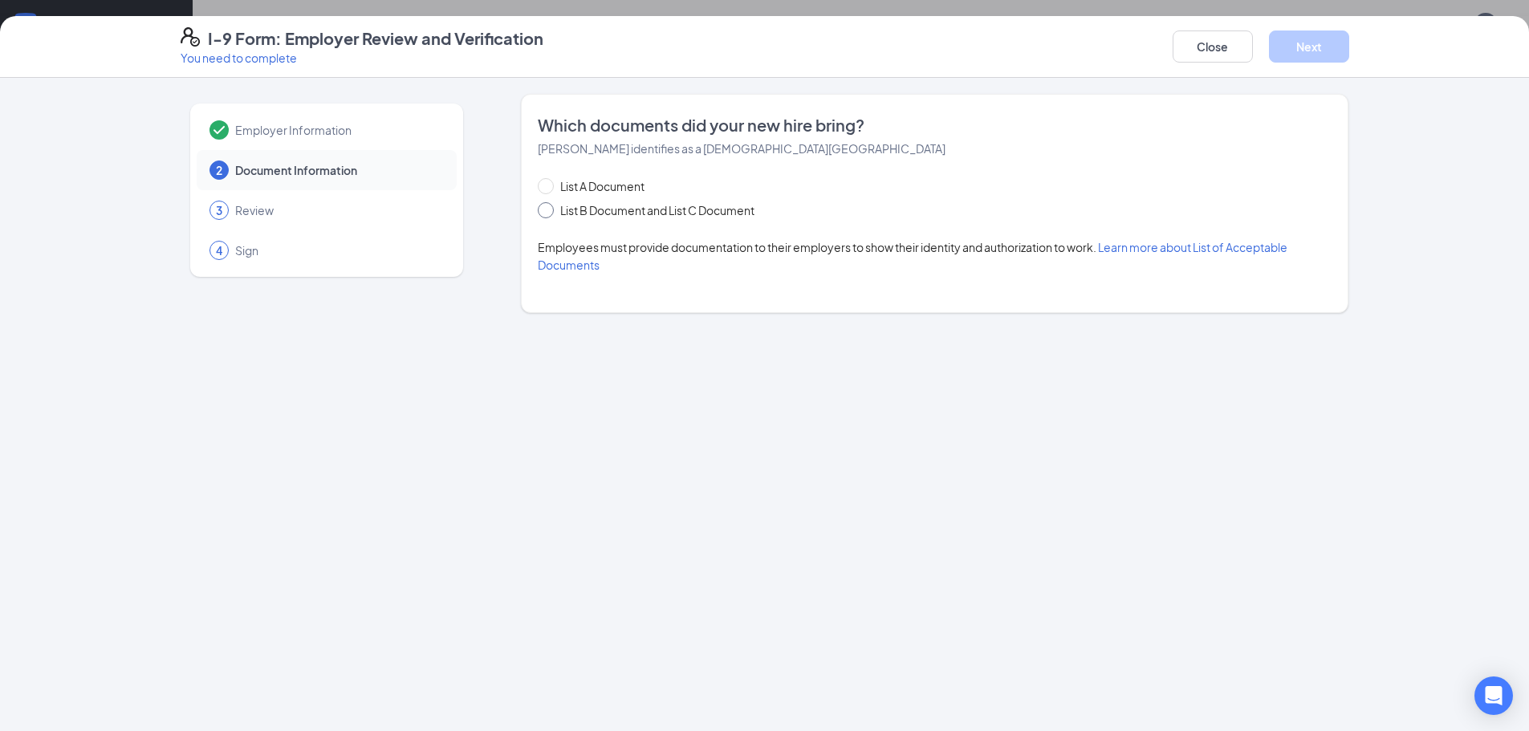
click at [546, 212] on input "List B Document and List C Document" at bounding box center [543, 207] width 11 height 11
radio input "true"
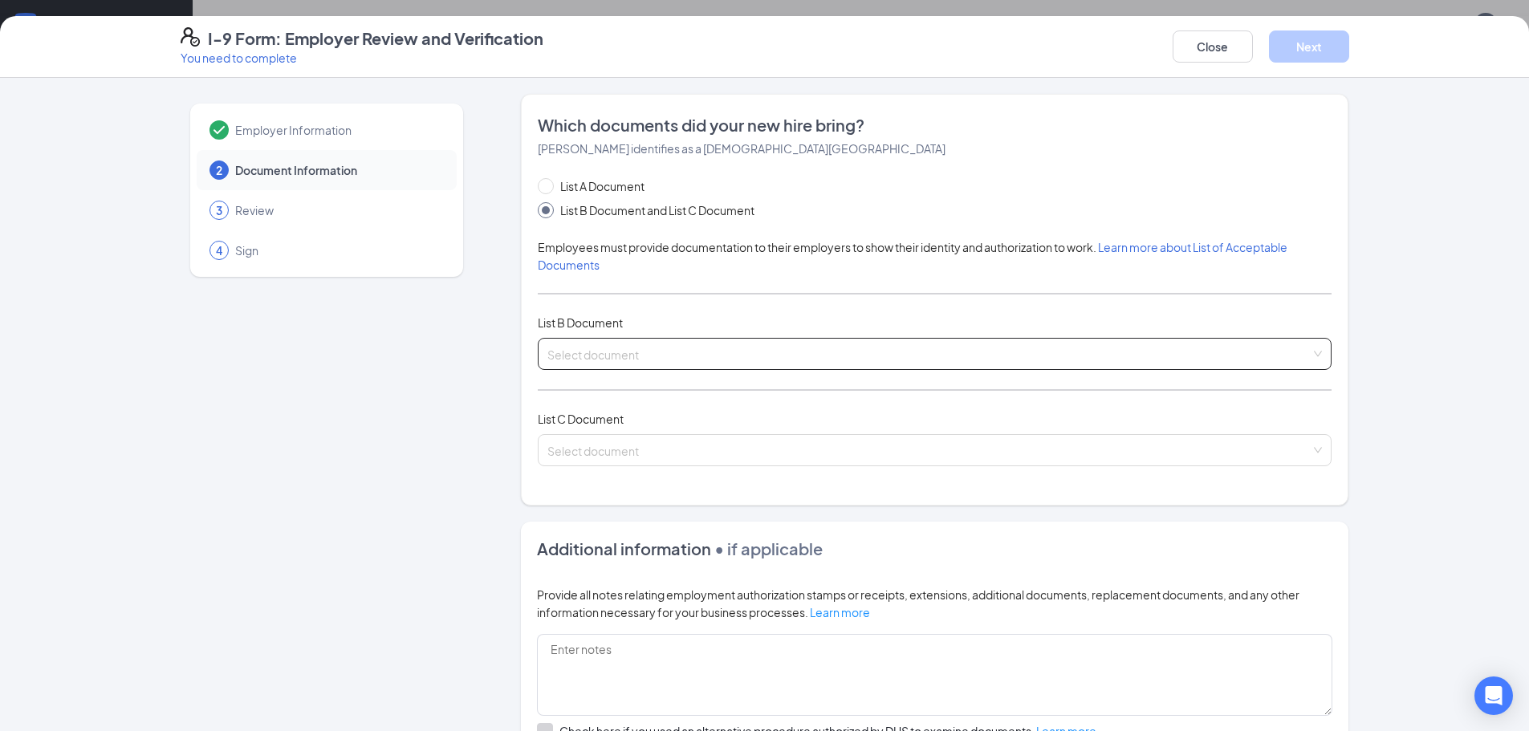
click at [571, 352] on input "search" at bounding box center [928, 351] width 763 height 24
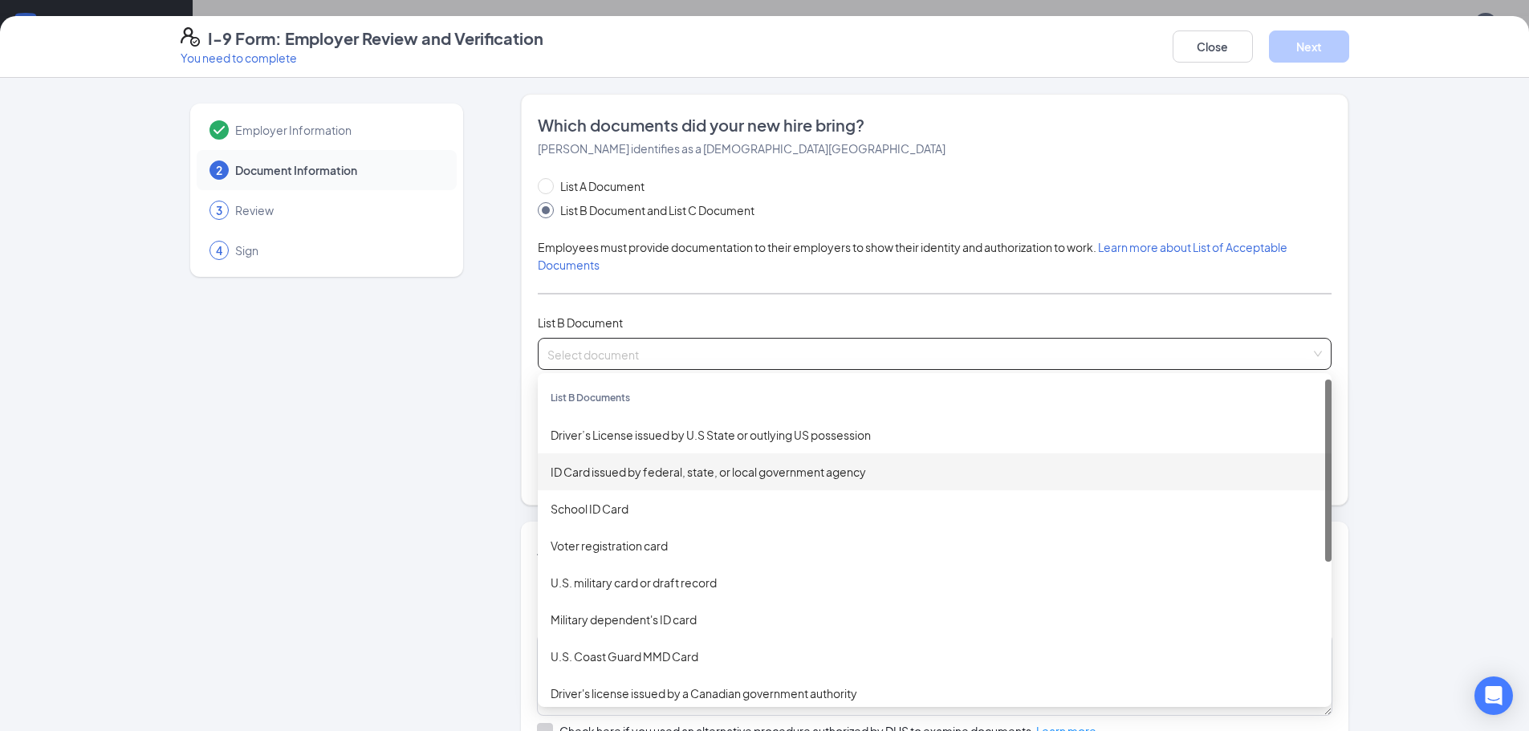
click at [582, 473] on div "ID Card issued by federal, state, or local government agency" at bounding box center [934, 472] width 768 height 18
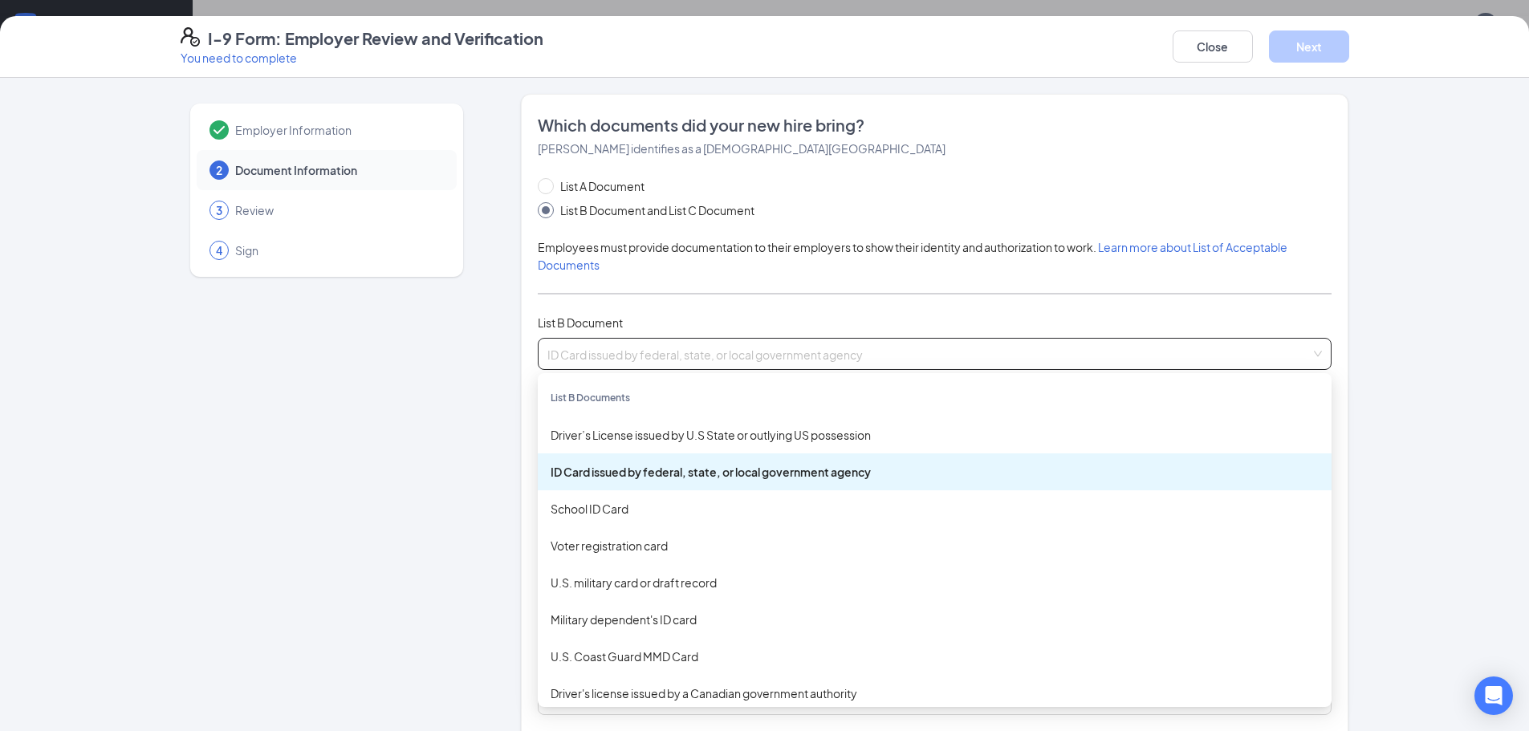
click at [603, 471] on div "ID Card issued by federal, state, or local government agency" at bounding box center [934, 472] width 768 height 18
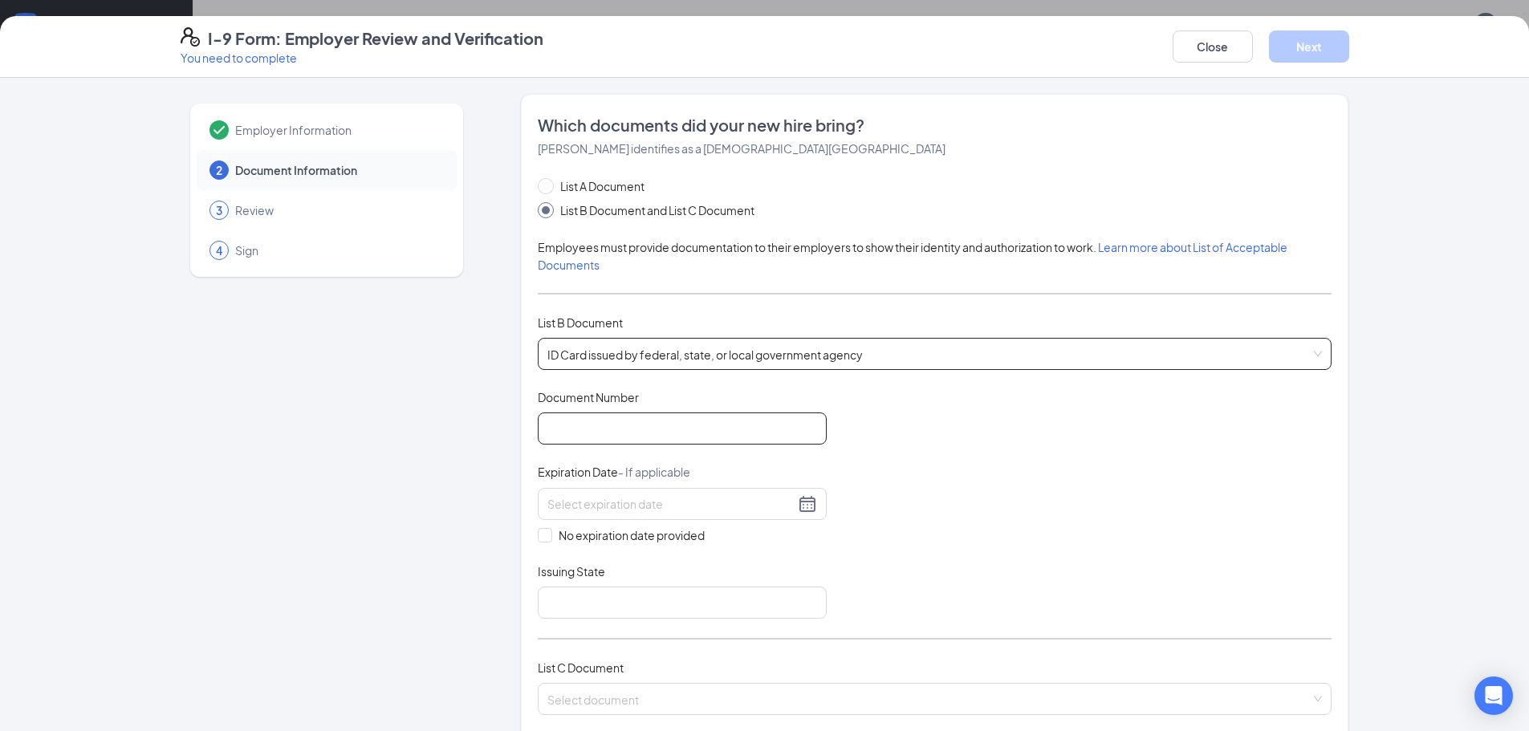
click at [572, 427] on input "Document Number" at bounding box center [682, 428] width 289 height 32
type input "xa179002h"
click at [600, 504] on input at bounding box center [670, 504] width 247 height 18
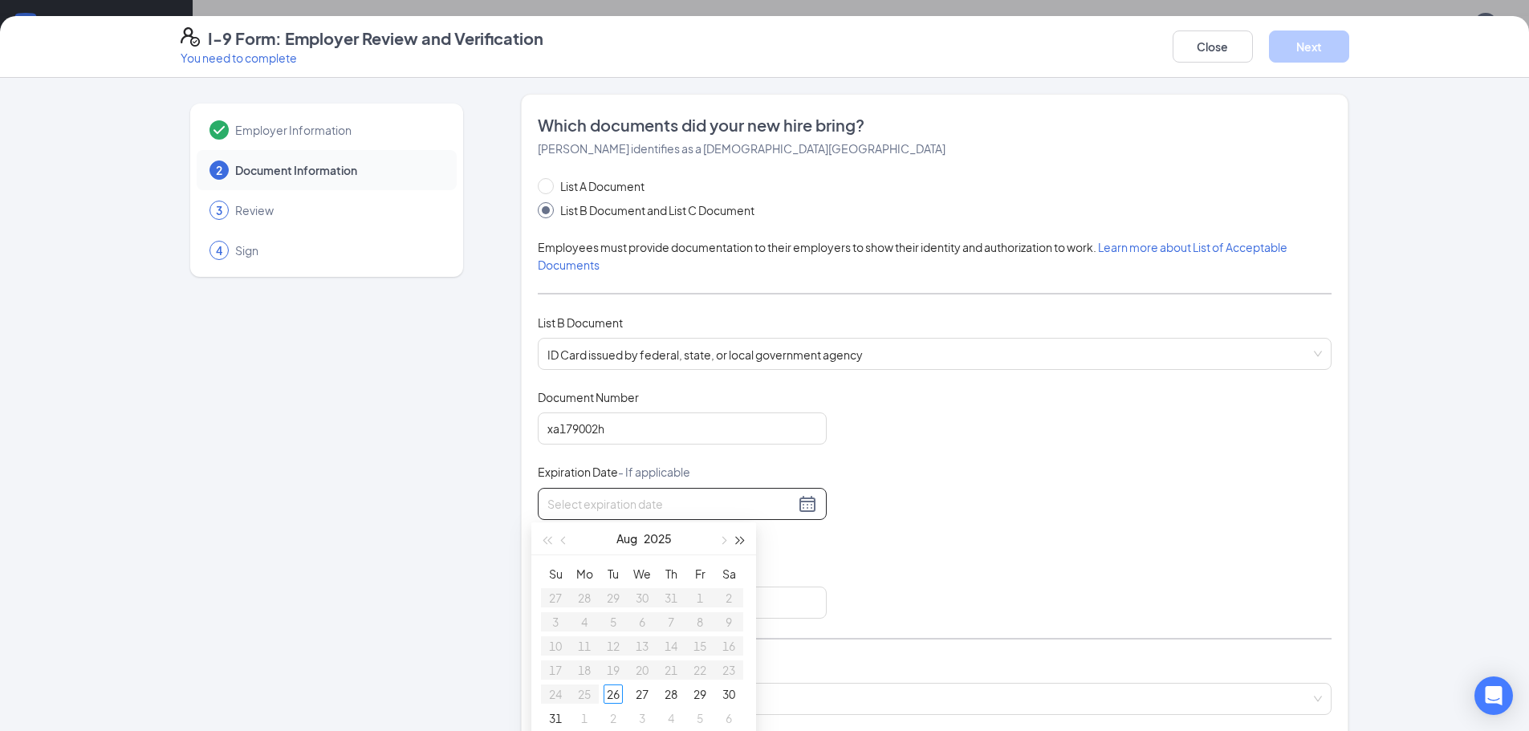
click at [744, 541] on button "button" at bounding box center [741, 538] width 18 height 32
click at [561, 541] on span "button" at bounding box center [565, 541] width 8 height 8
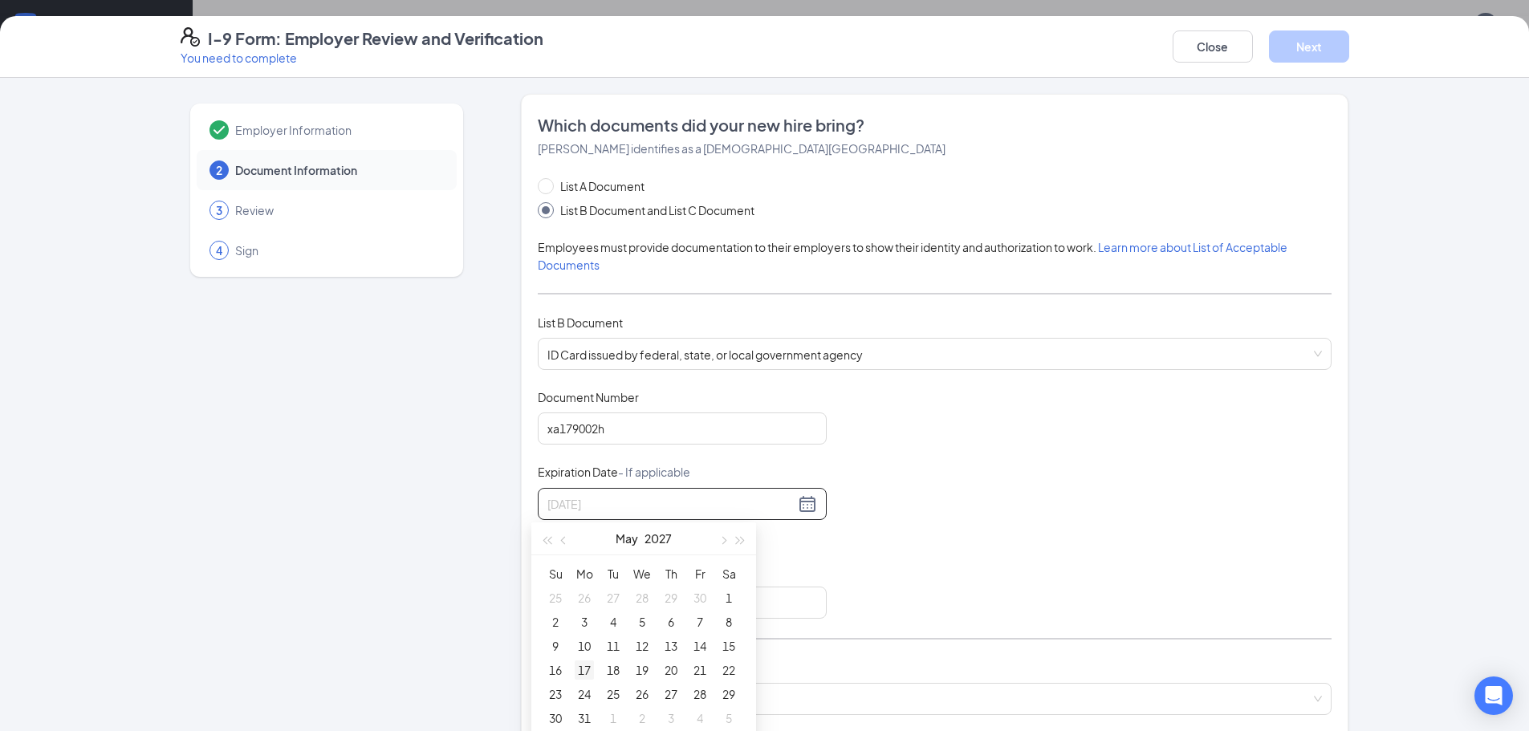
type input "[DATE]"
click at [584, 669] on div "17" at bounding box center [584, 669] width 19 height 19
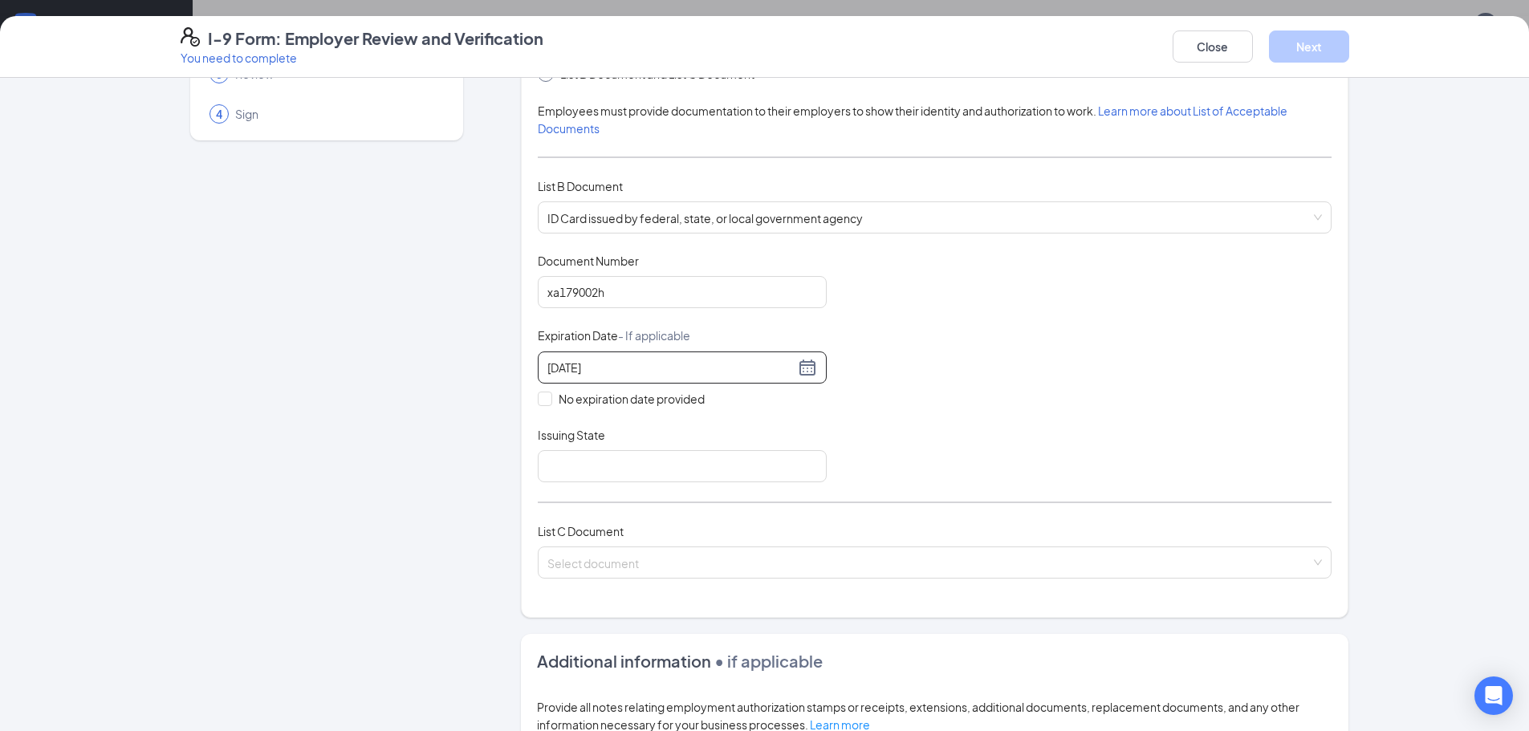
scroll to position [160, 0]
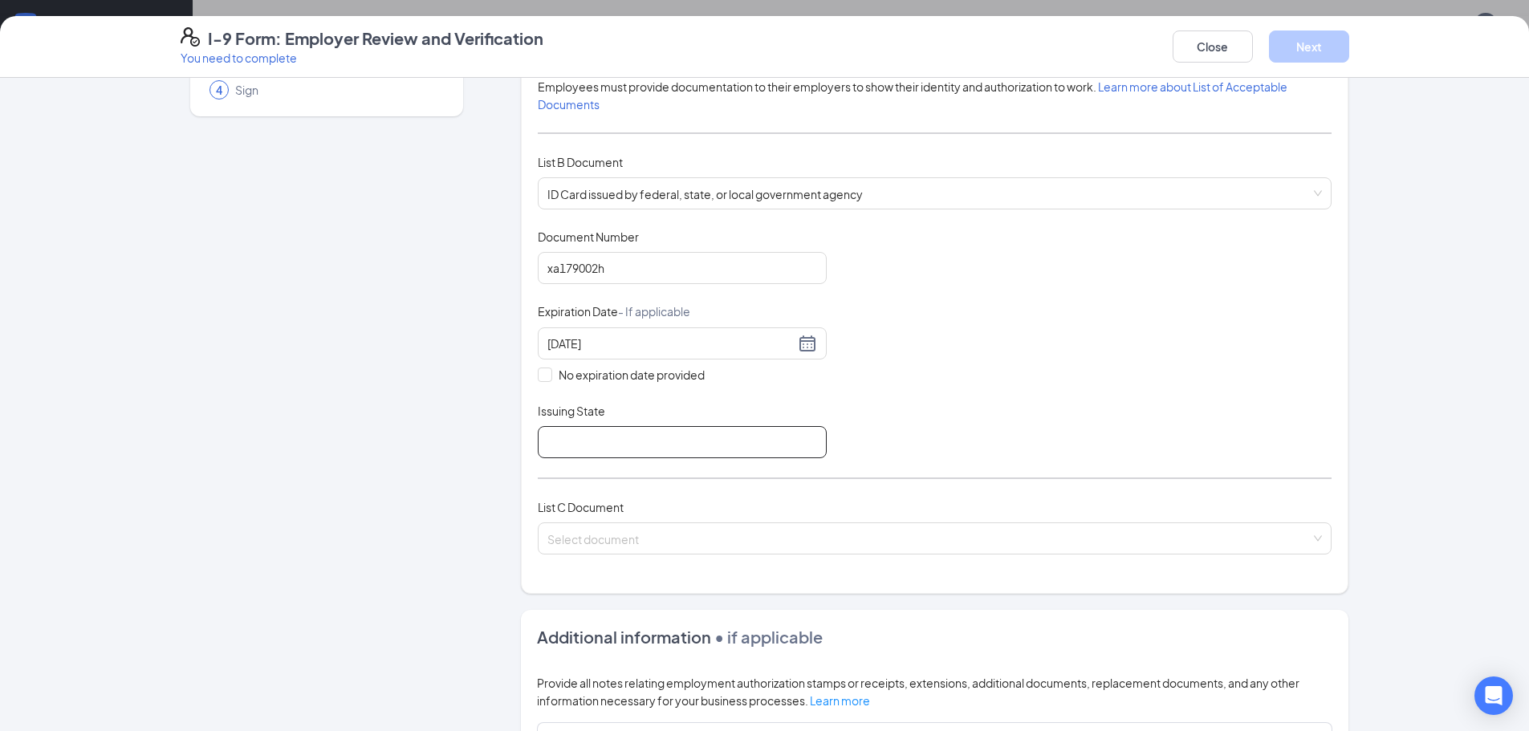
click at [583, 447] on input "Issuing State" at bounding box center [682, 442] width 289 height 32
type input "[US_STATE]"
click at [587, 541] on input "search" at bounding box center [928, 535] width 763 height 24
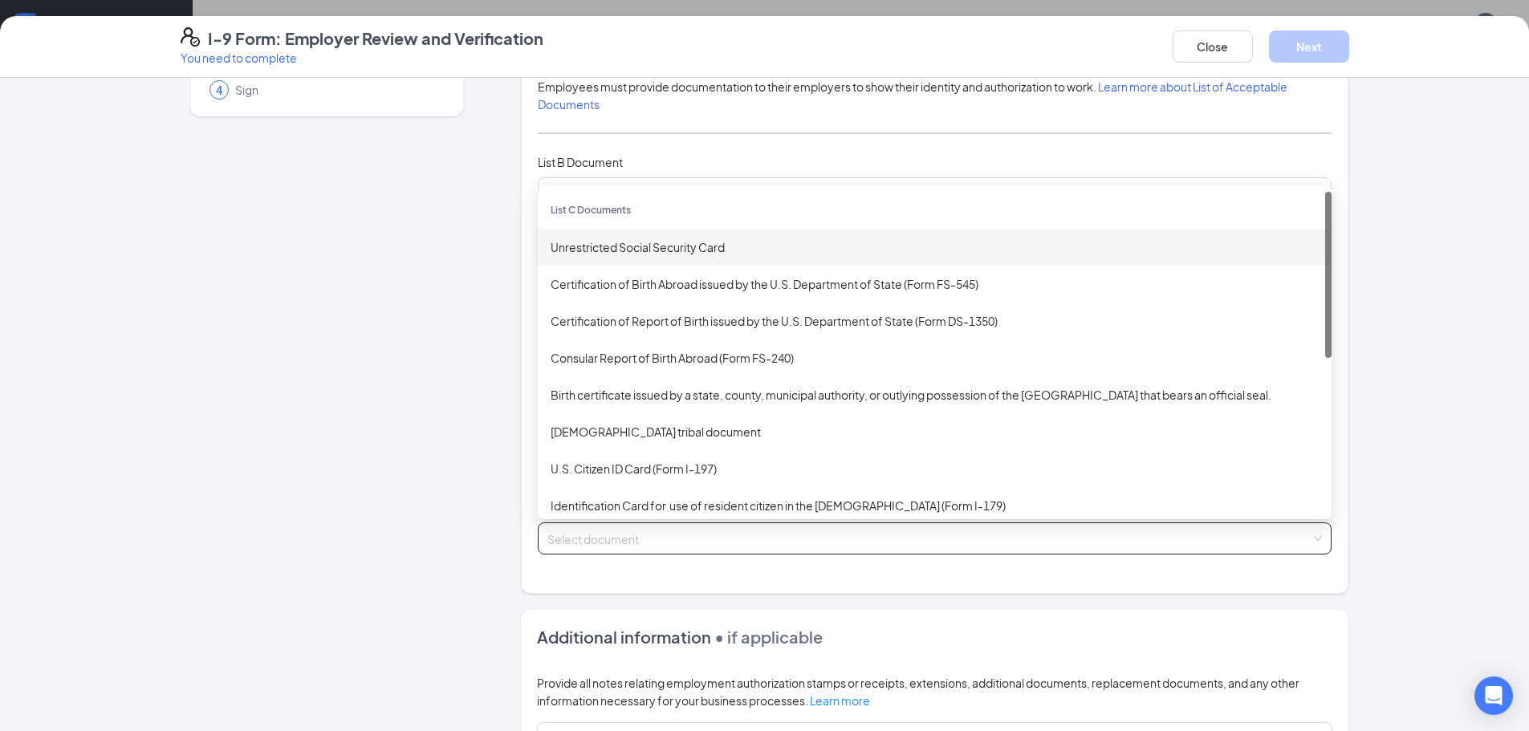
click at [588, 240] on div "Unrestricted Social Security Card" at bounding box center [934, 247] width 768 height 18
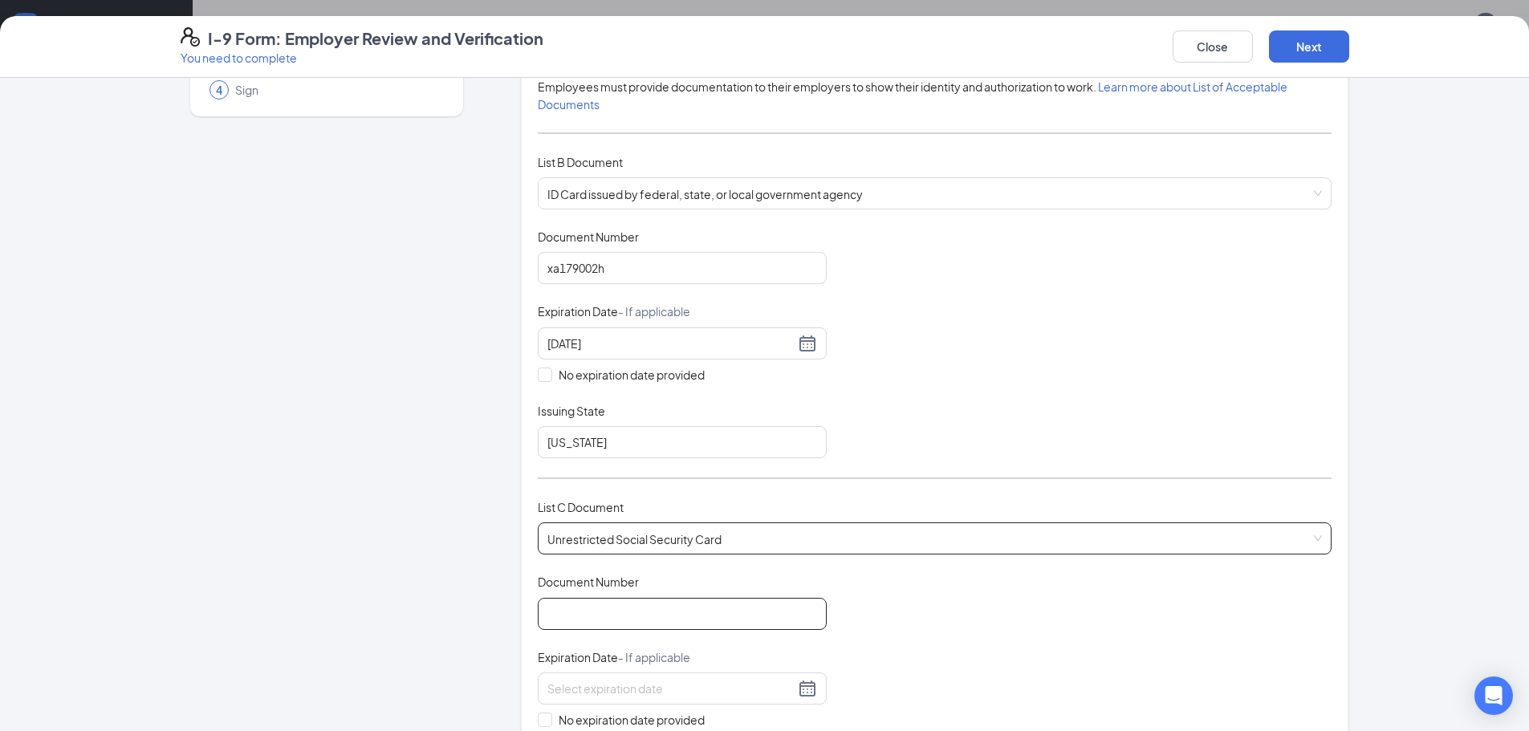
click at [566, 612] on input "Document Number" at bounding box center [682, 614] width 289 height 32
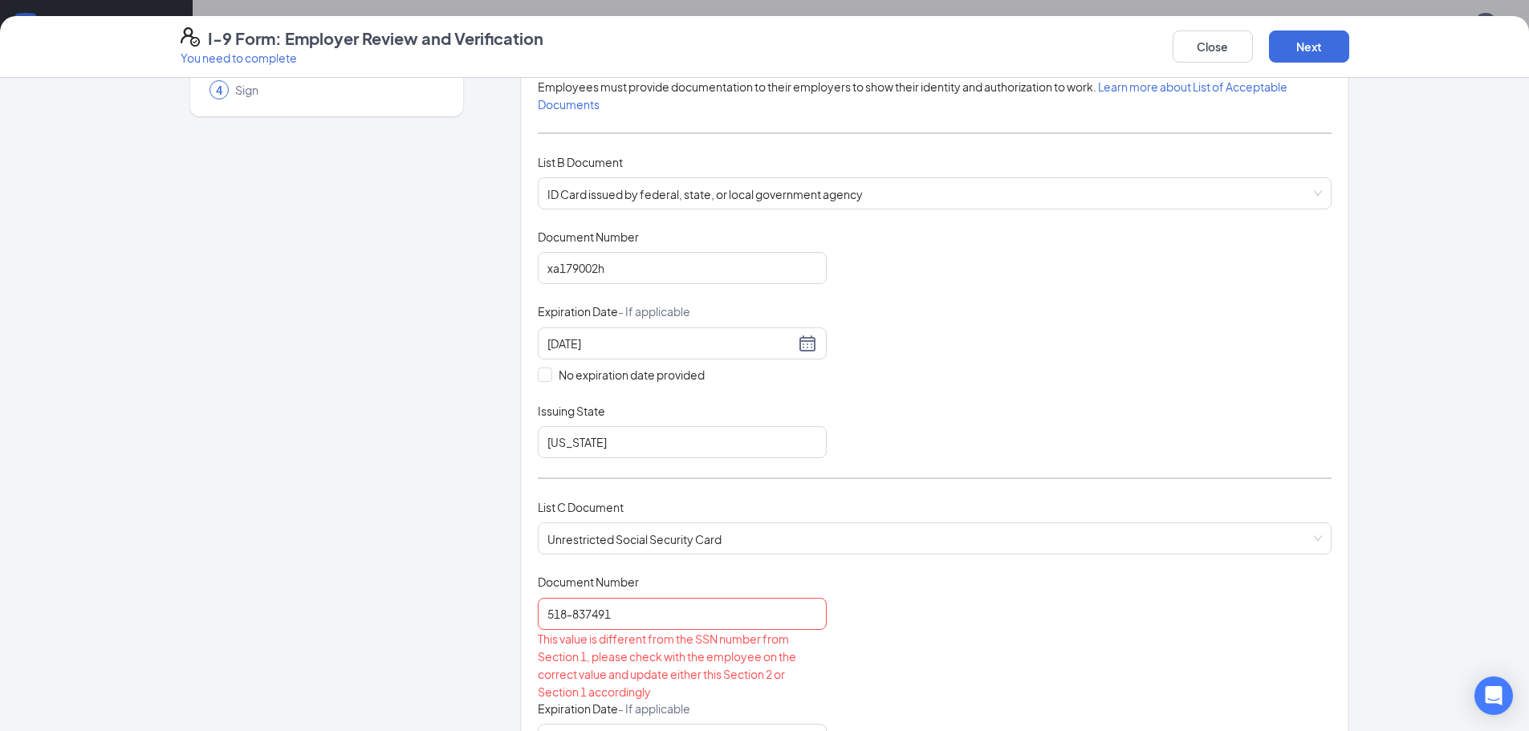
click at [867, 613] on div "Document Title Unrestricted Social Security Card Document Number 518-837491 Thi…" at bounding box center [935, 714] width 794 height 281
drag, startPoint x: 613, startPoint y: 617, endPoint x: 506, endPoint y: 610, distance: 107.8
click at [506, 610] on div "Employer Information 2 Document Information 3 Review 4 Sign Which documents did…" at bounding box center [765, 626] width 1168 height 1387
drag, startPoint x: 627, startPoint y: 610, endPoint x: 502, endPoint y: 612, distance: 124.4
click at [502, 612] on div "Employer Information 2 Document Information 3 Review 4 Sign Which documents did…" at bounding box center [765, 626] width 1168 height 1387
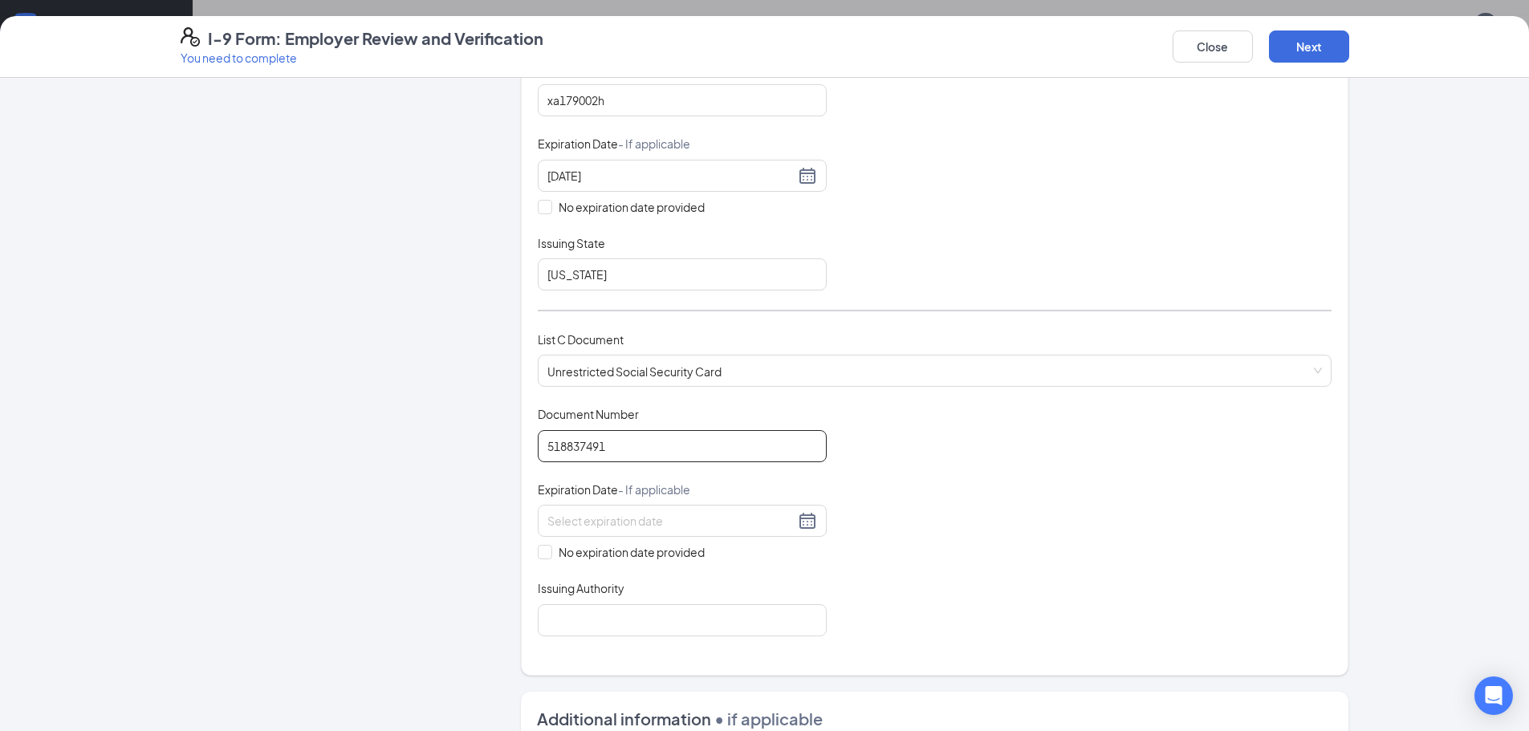
scroll to position [401, 0]
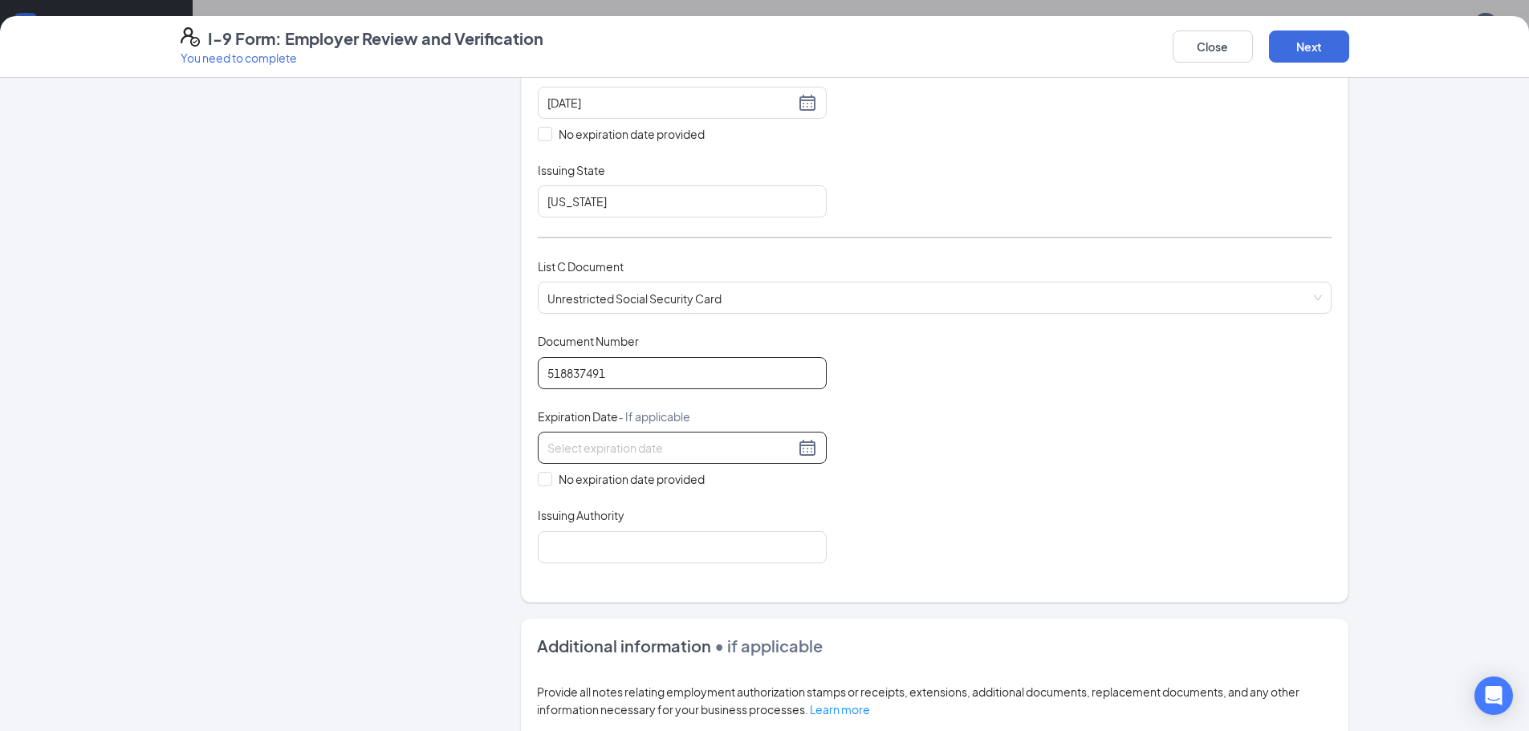
type input "518837491"
click at [565, 449] on input at bounding box center [670, 448] width 247 height 18
click at [887, 396] on div "Document Title Unrestricted Social Security Card Document Number 518837491 Expi…" at bounding box center [935, 448] width 794 height 230
click at [538, 481] on input "No expiration date provided" at bounding box center [543, 477] width 11 height 11
checkbox input "true"
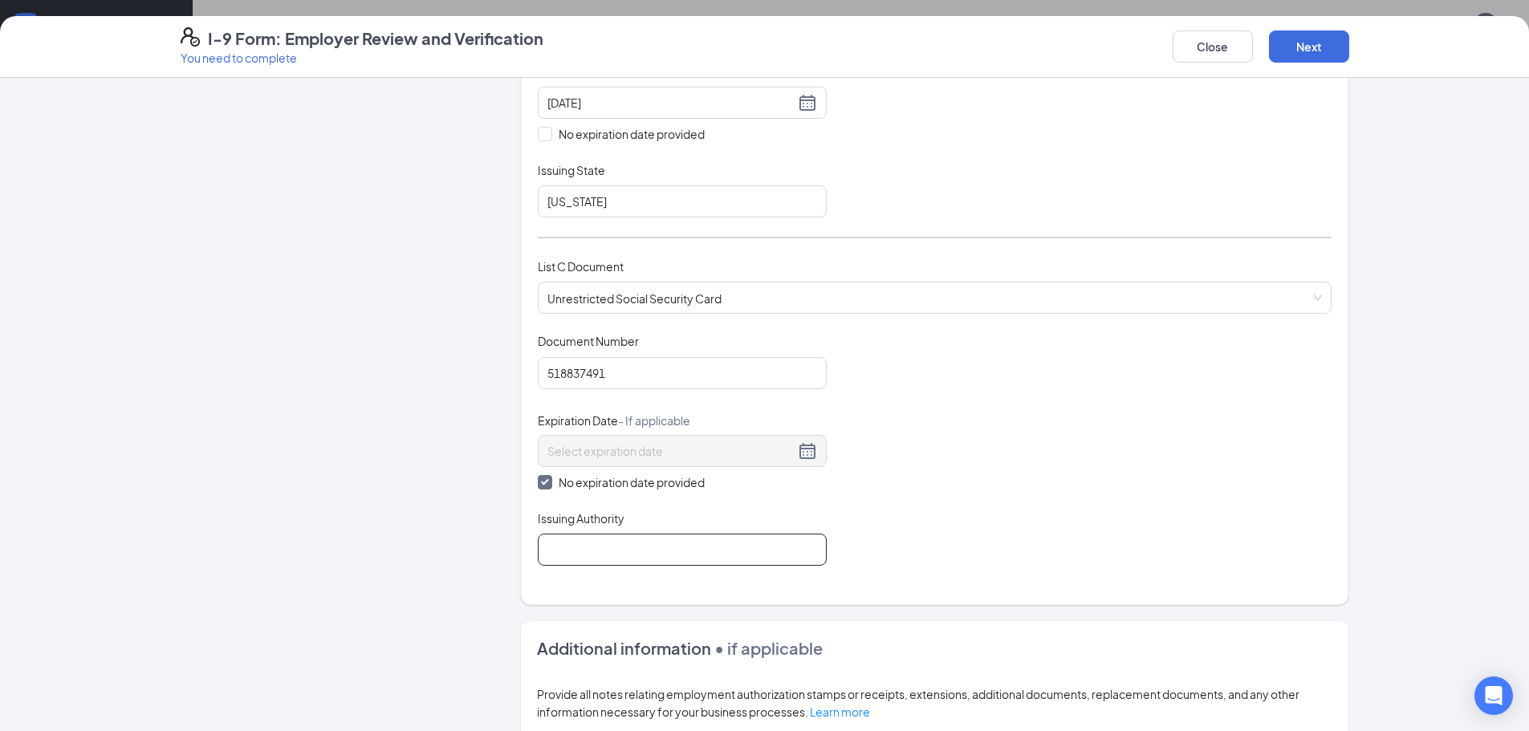
click at [575, 551] on input "Issuing Authority" at bounding box center [682, 550] width 289 height 32
type input "social security administration"
click at [1003, 438] on div "Document Title Unrestricted Social Security Card Document Number 518837491 Expi…" at bounding box center [935, 449] width 794 height 233
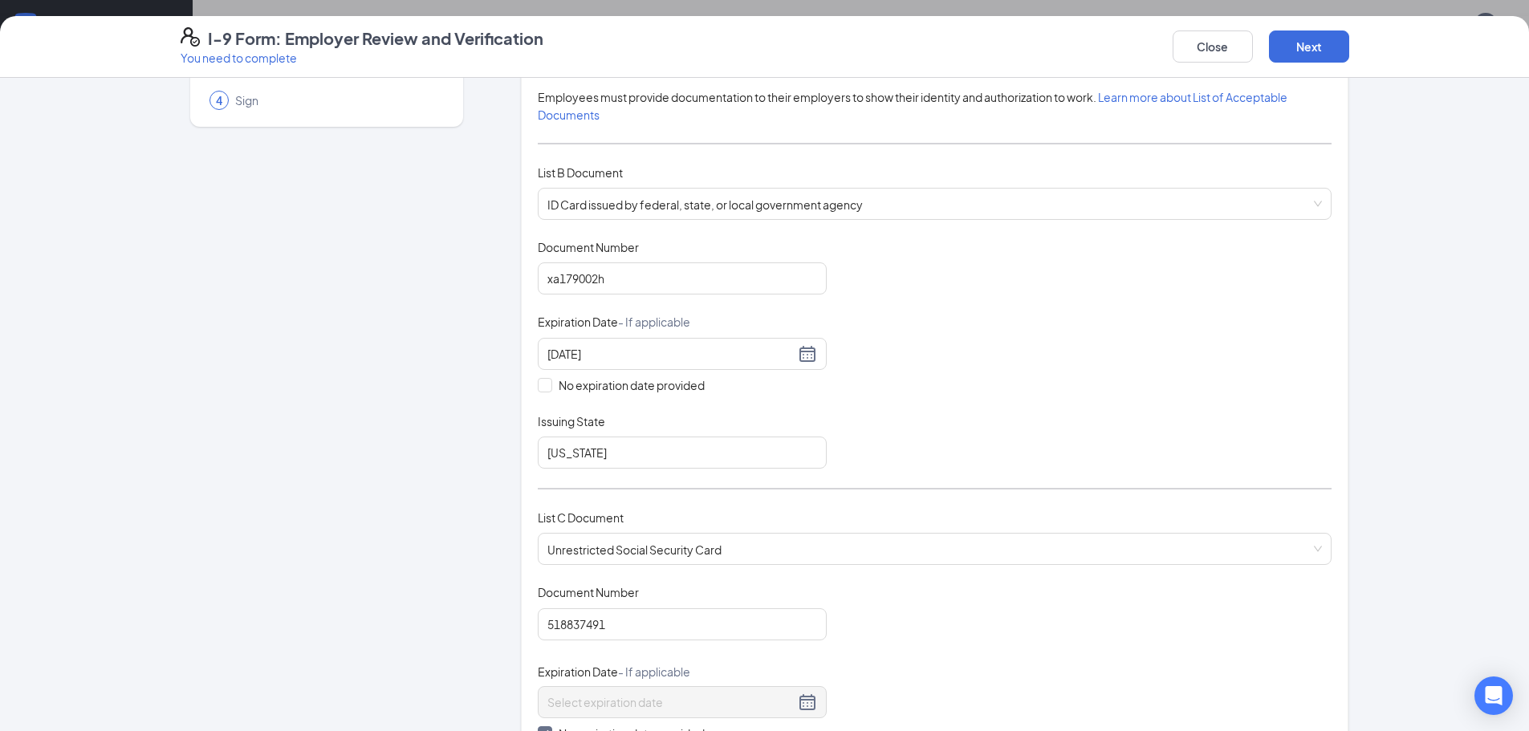
scroll to position [0, 0]
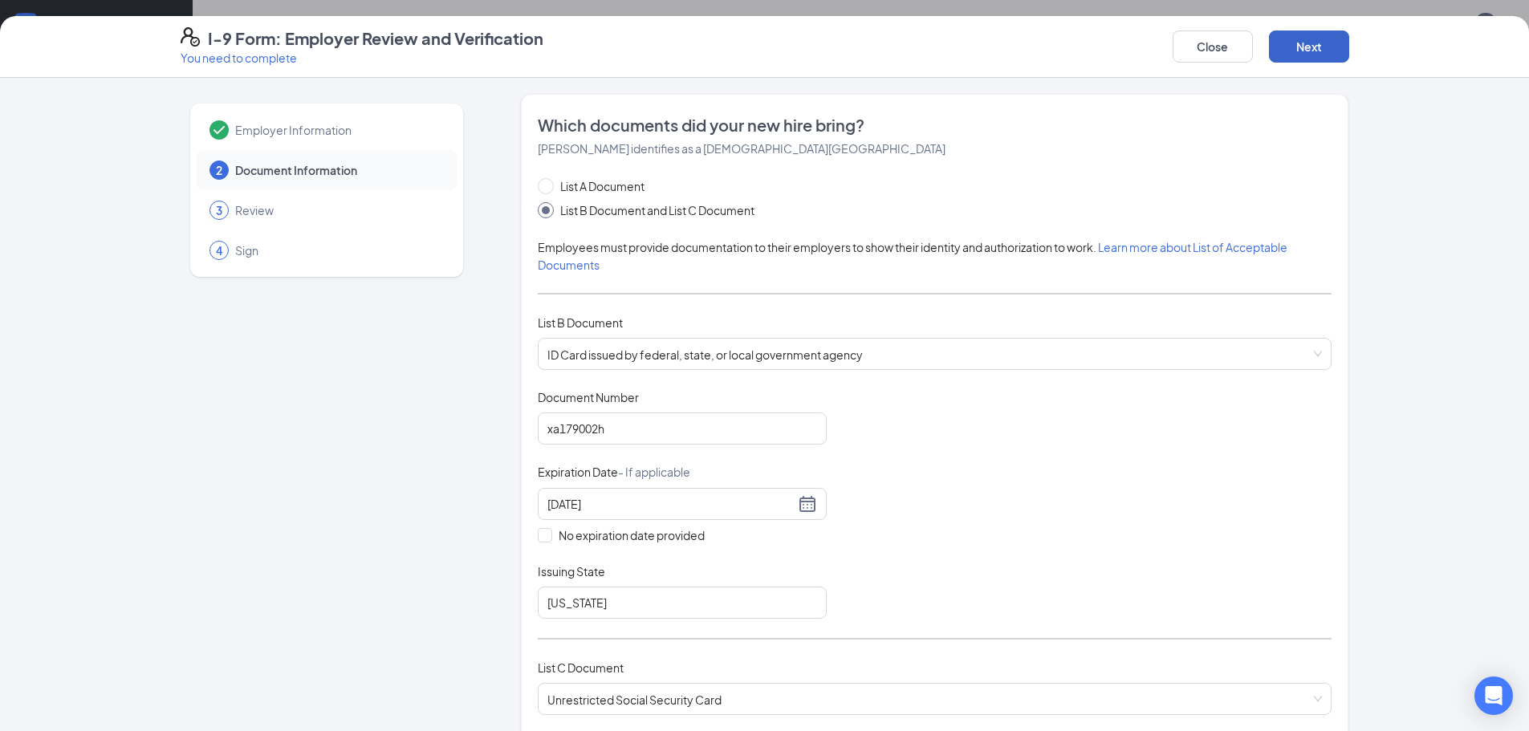
click at [1305, 60] on button "Next" at bounding box center [1309, 46] width 80 height 32
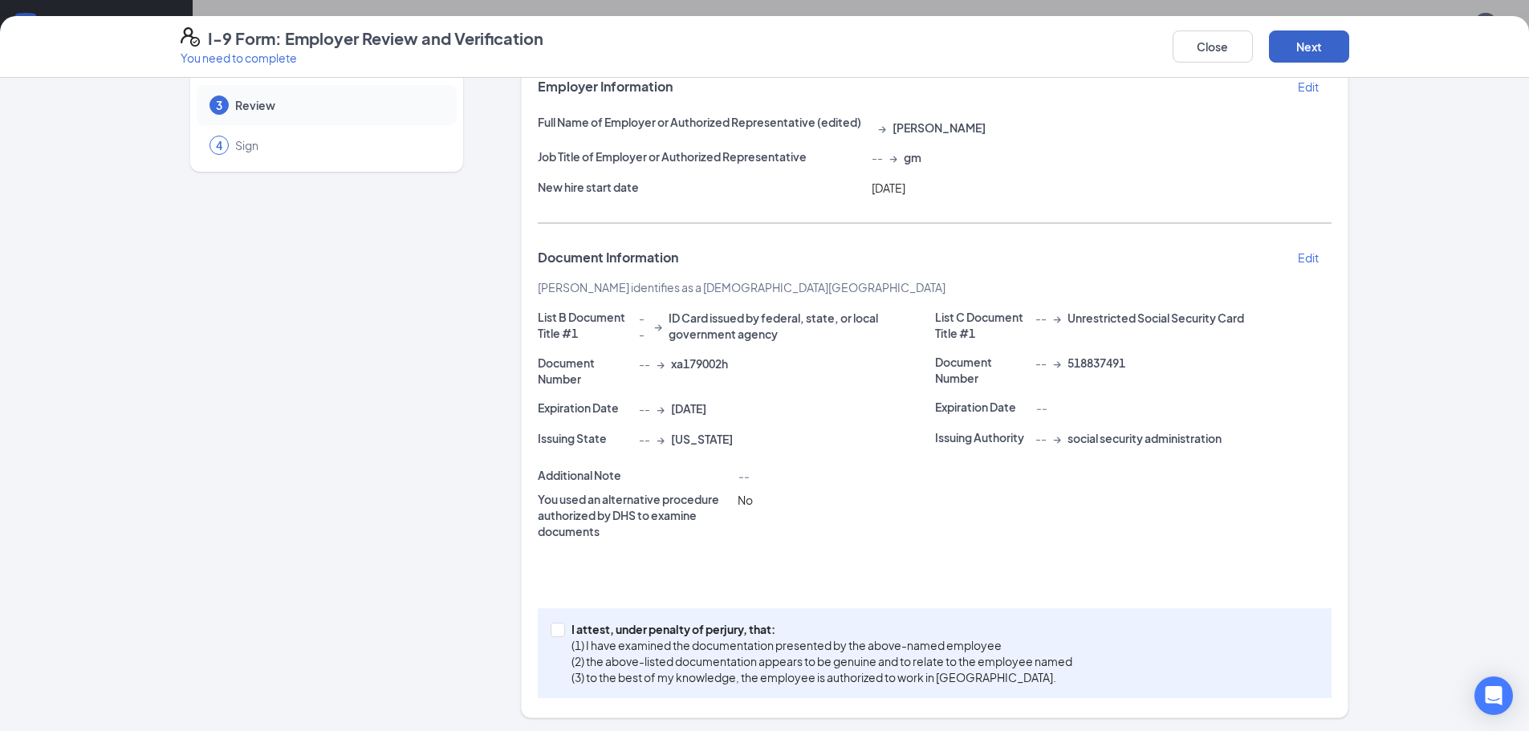
scroll to position [108, 0]
click at [555, 628] on input "I attest, under penalty of [PERSON_NAME], that: (1) I have examined the documen…" at bounding box center [555, 625] width 11 height 11
checkbox input "true"
click at [1319, 49] on button "Next" at bounding box center [1309, 46] width 80 height 32
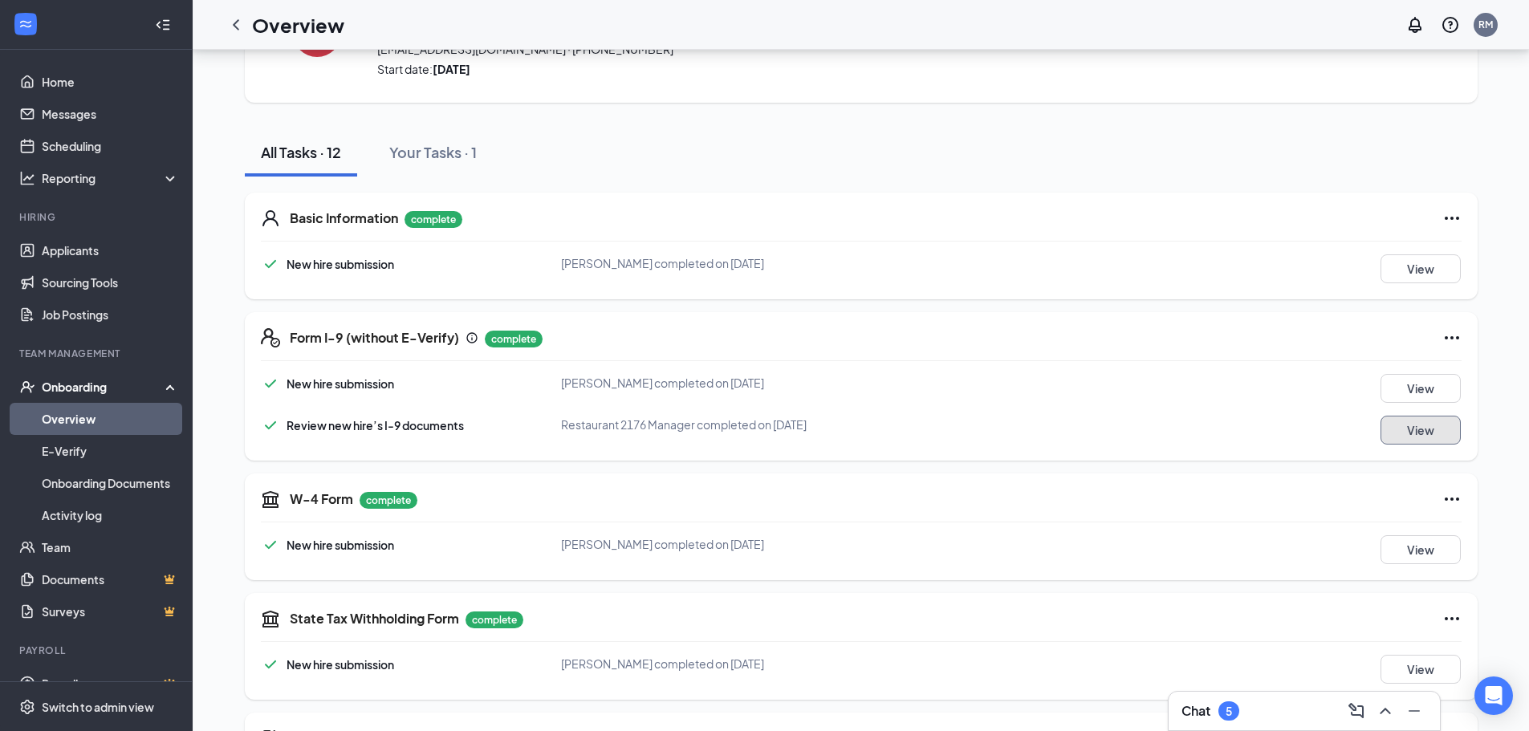
scroll to position [0, 0]
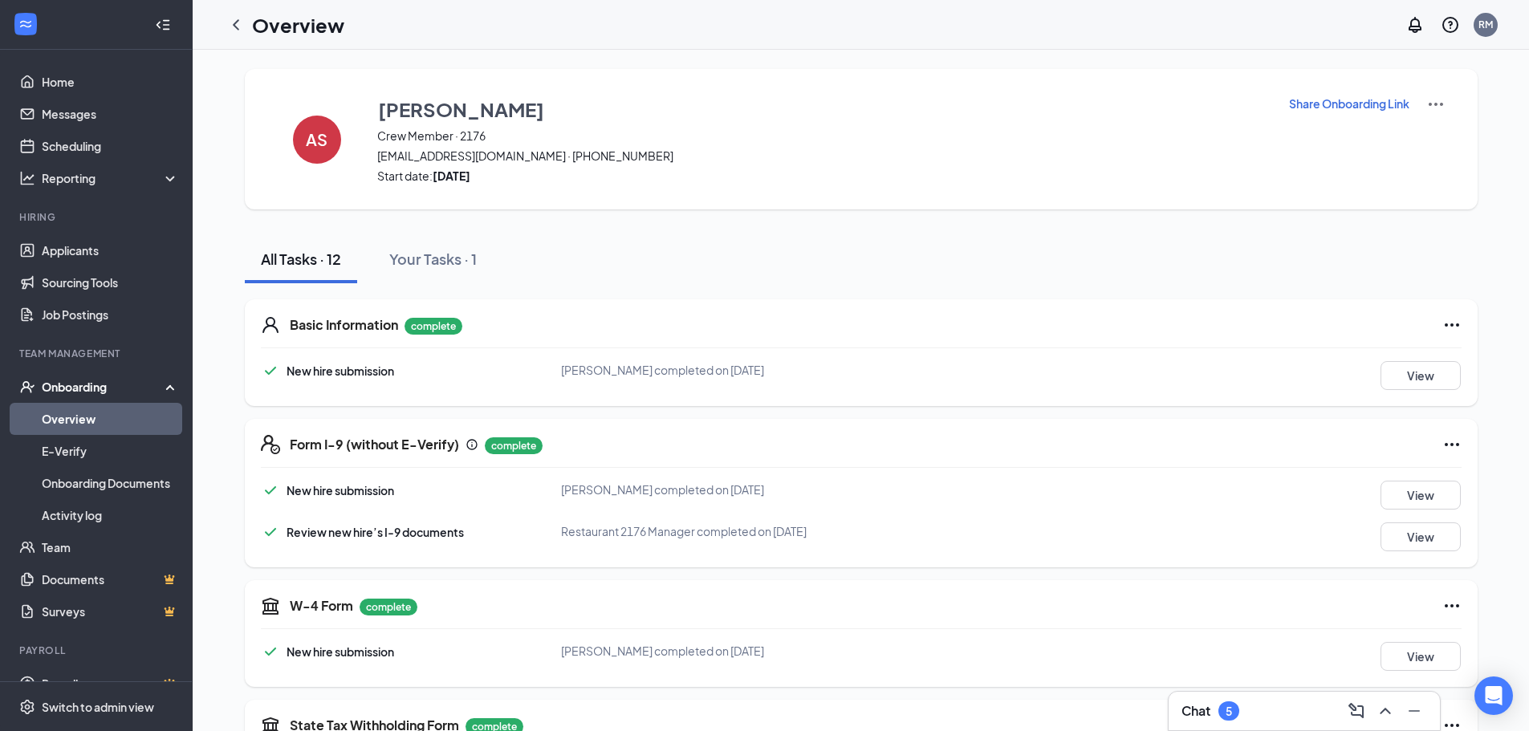
click at [55, 383] on div "Onboarding" at bounding box center [104, 387] width 124 height 16
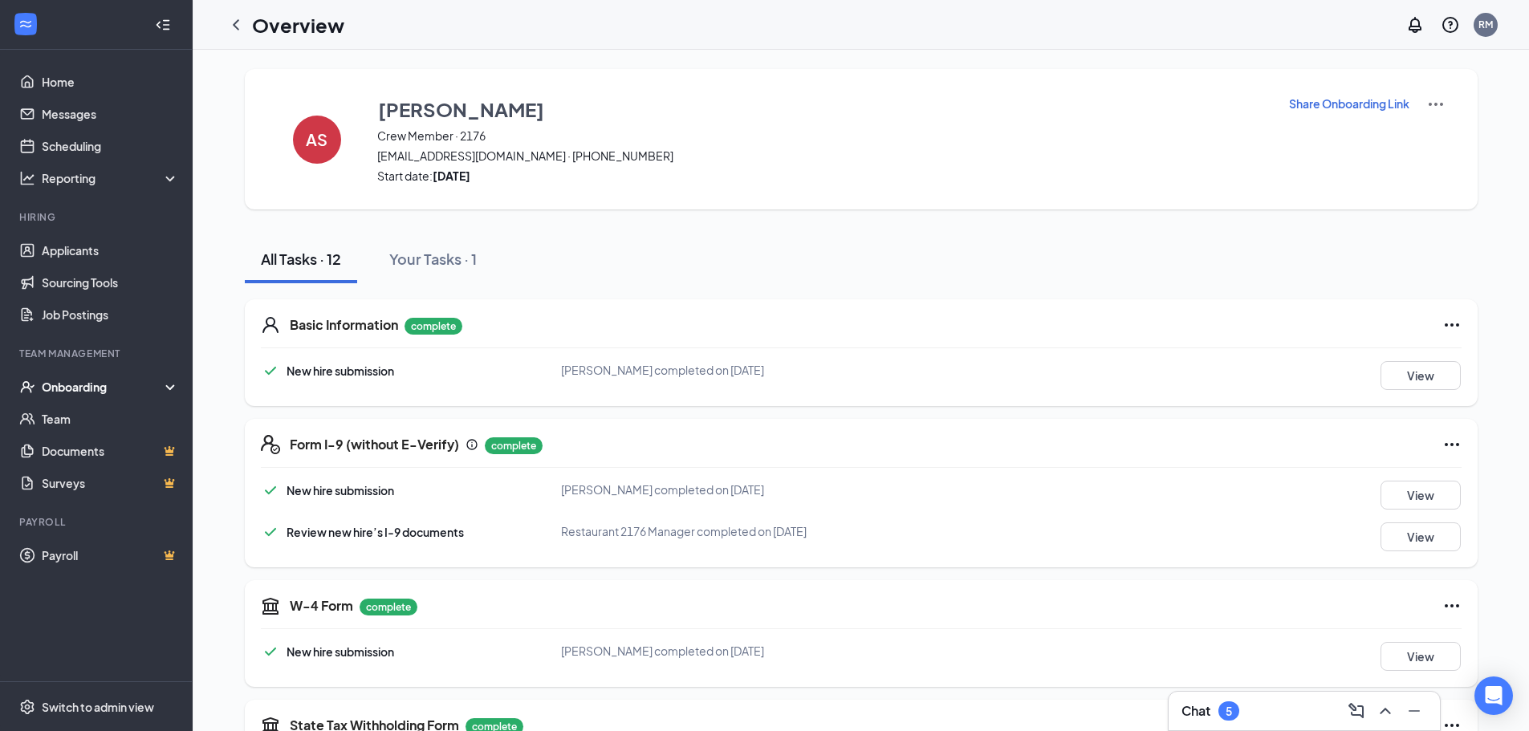
click at [56, 383] on div "Onboarding" at bounding box center [104, 387] width 124 height 16
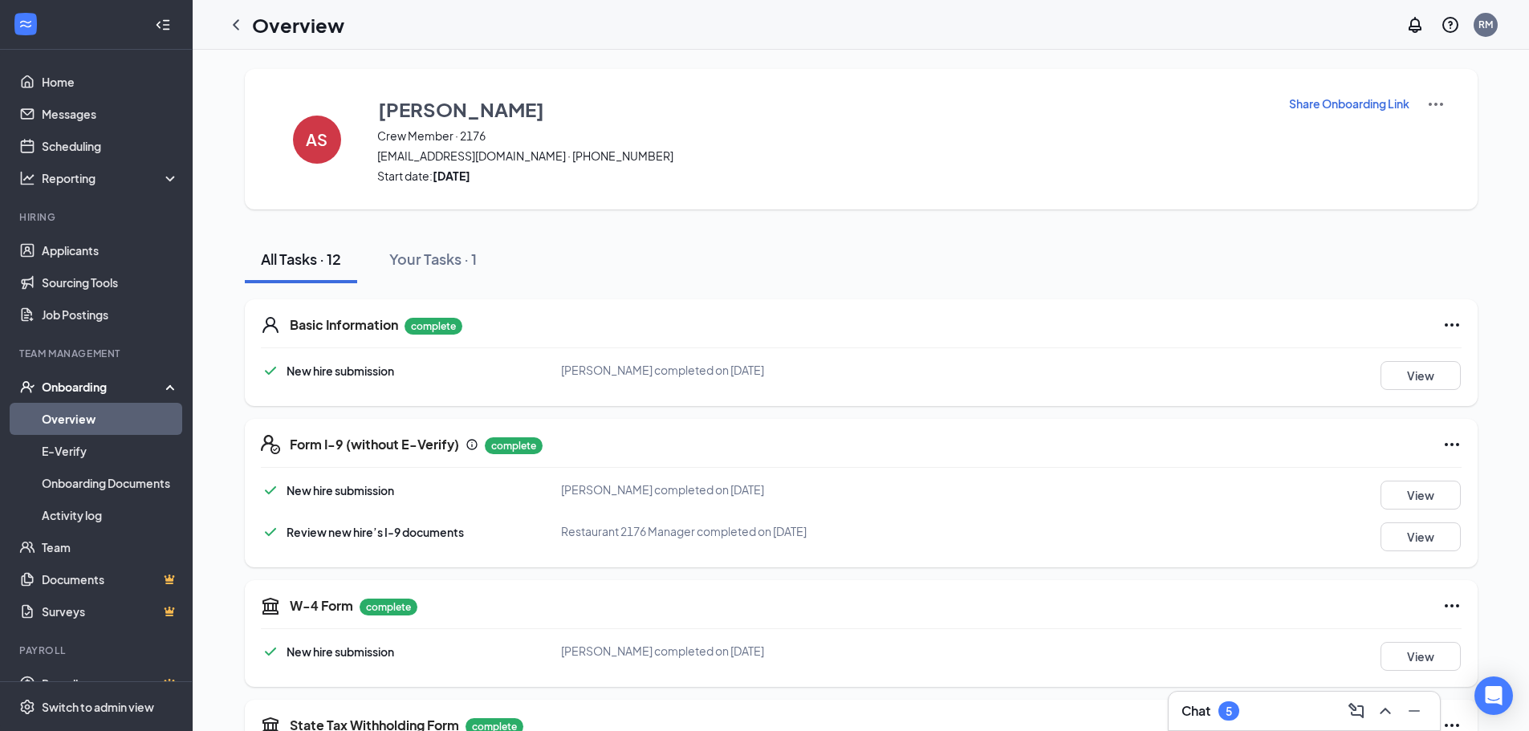
click at [63, 416] on link "Overview" at bounding box center [110, 419] width 137 height 32
